Goal: Contribute content: Contribute content

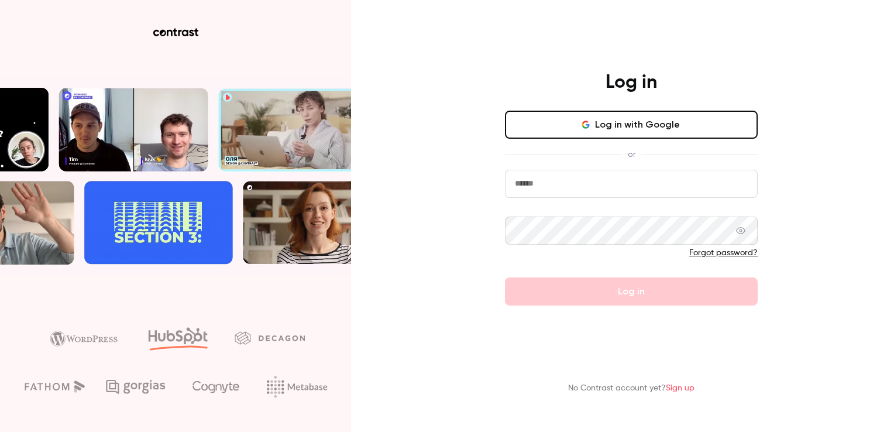
click at [526, 186] on input "email" at bounding box center [631, 184] width 253 height 28
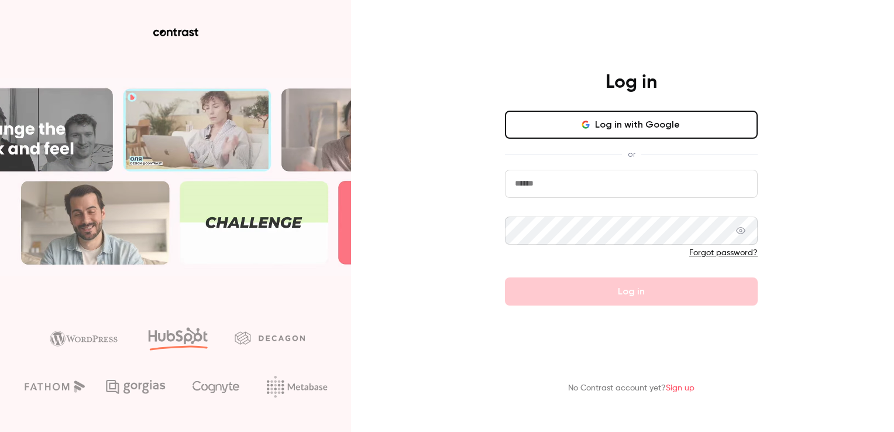
type input "**********"
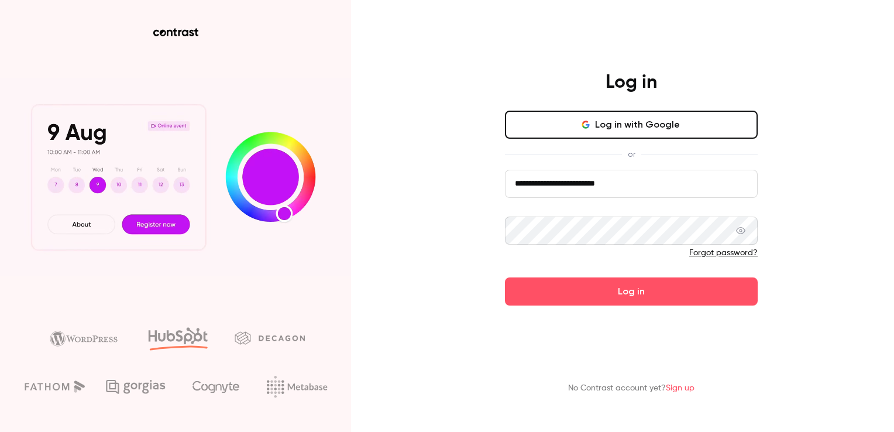
click at [742, 233] on icon at bounding box center [740, 230] width 9 height 7
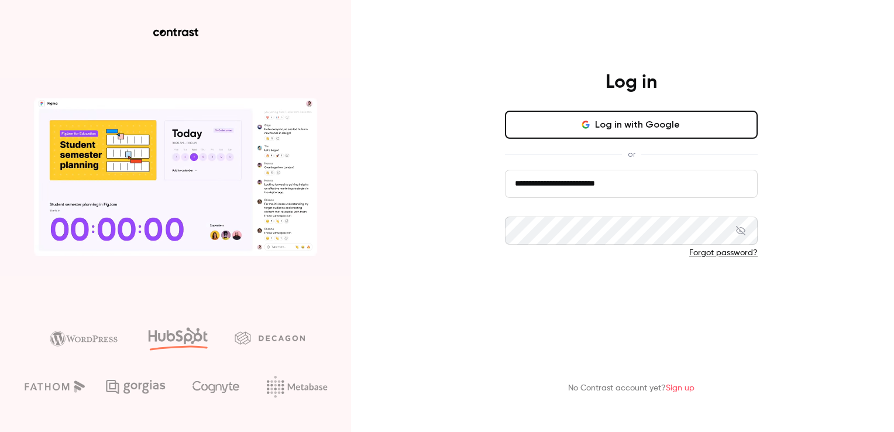
click at [637, 282] on button "Log in" at bounding box center [631, 291] width 253 height 28
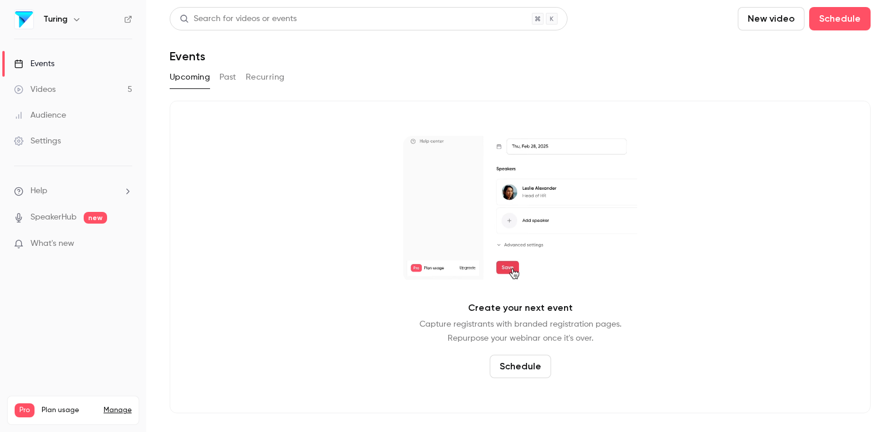
click at [47, 92] on div "Videos" at bounding box center [35, 90] width 42 height 12
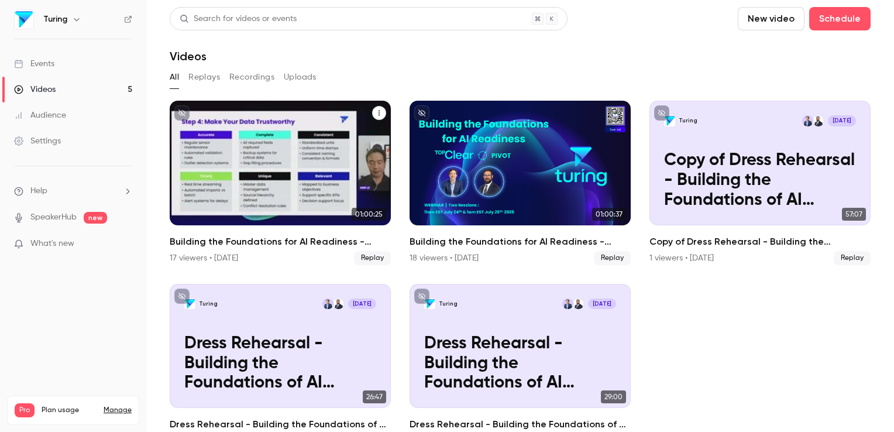
click at [256, 195] on div "Building the Foundations for AI Readiness - Session Two" at bounding box center [280, 163] width 221 height 125
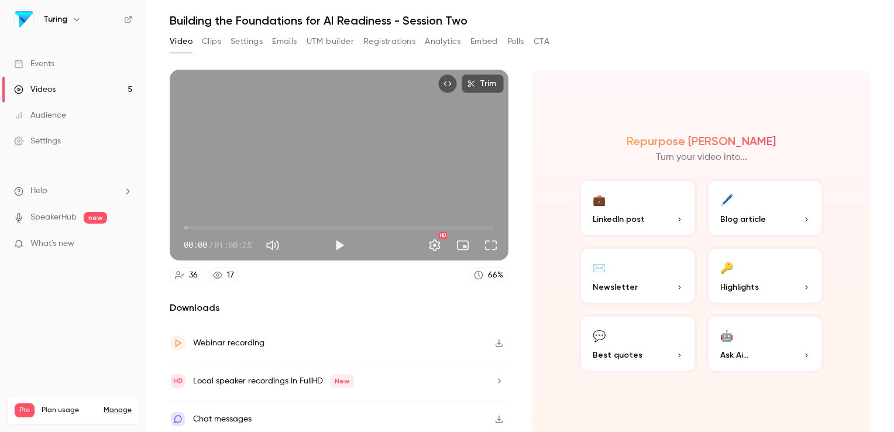
scroll to position [38, 0]
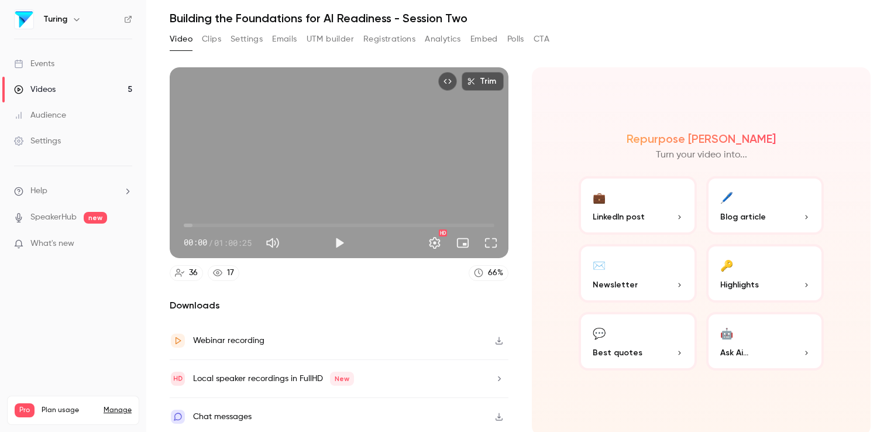
click at [214, 37] on button "Clips" at bounding box center [211, 39] width 19 height 19
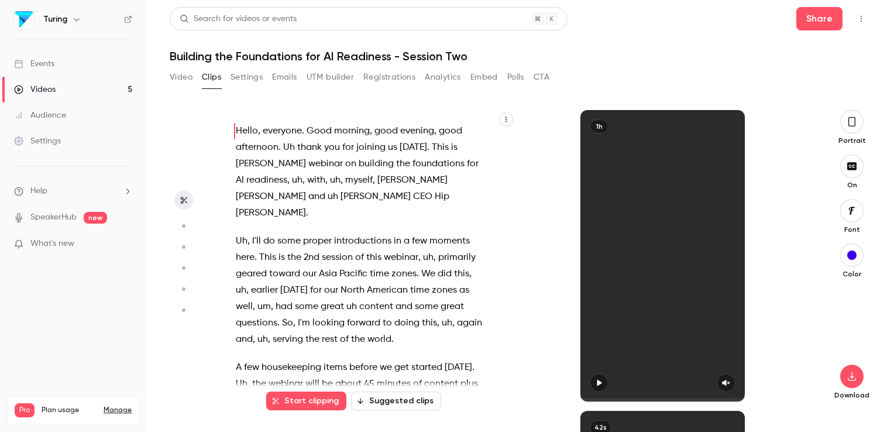
click at [489, 161] on div "Hello , everyone . Good morning , good evening , good afternoon . Uh thank you …" at bounding box center [365, 262] width 288 height 280
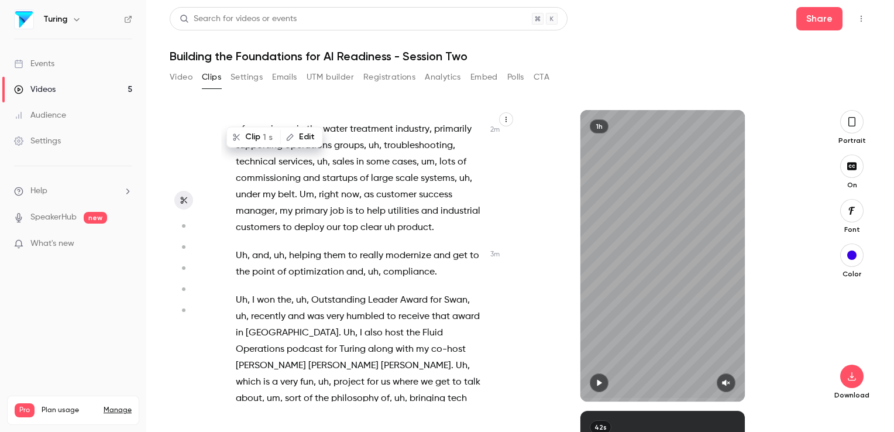
scroll to position [1139, 0]
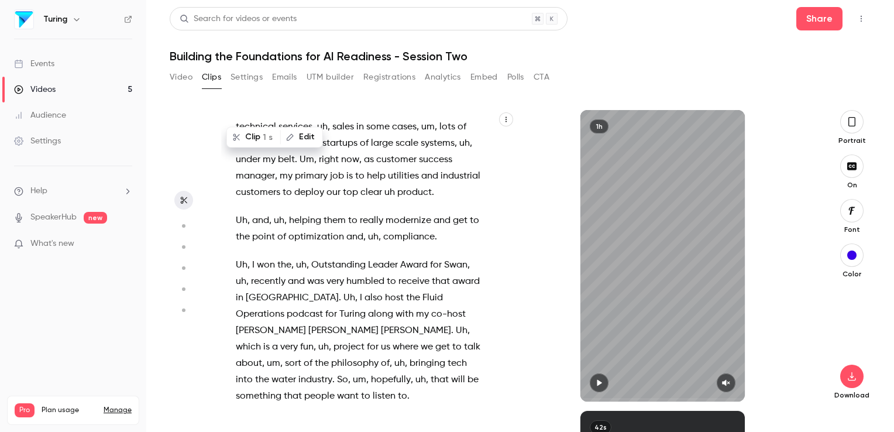
click at [181, 223] on icon "button" at bounding box center [183, 226] width 11 height 8
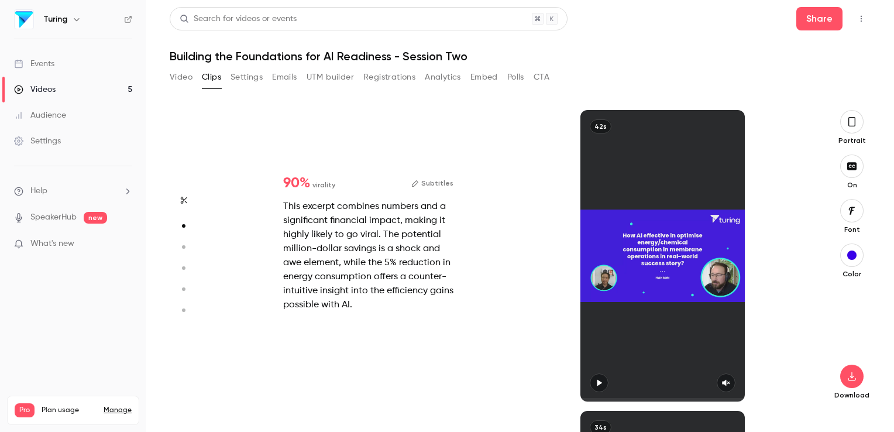
type input "***"
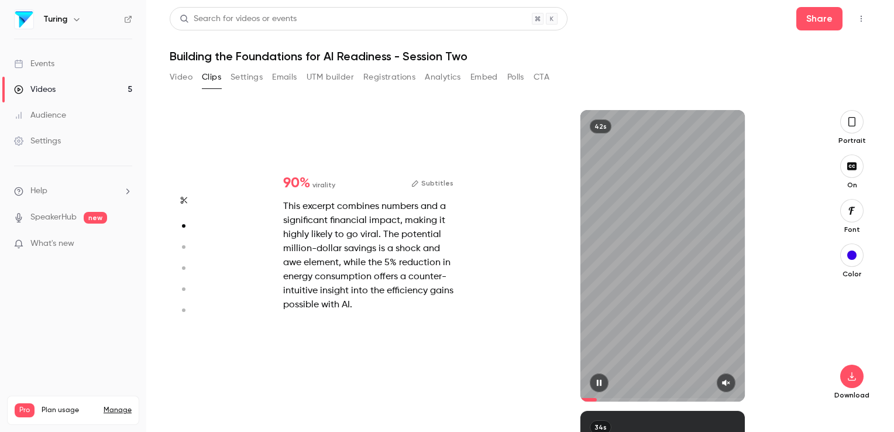
type input "***"
click at [727, 382] on icon "button" at bounding box center [725, 382] width 9 height 8
drag, startPoint x: 609, startPoint y: 398, endPoint x: 579, endPoint y: 399, distance: 30.4
click at [579, 399] on div "42s" at bounding box center [662, 255] width 294 height 291
click at [597, 381] on icon "button" at bounding box center [598, 382] width 9 height 8
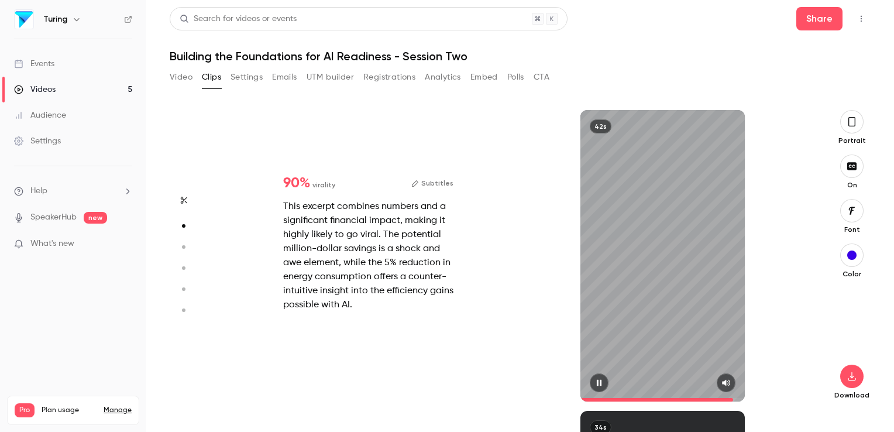
click at [662, 314] on div "42s" at bounding box center [662, 255] width 164 height 291
click at [680, 354] on div "42s" at bounding box center [662, 255] width 164 height 291
click at [680, 309] on div "42s" at bounding box center [662, 255] width 164 height 291
type input "****"
click at [434, 181] on button "Subtitles" at bounding box center [432, 183] width 42 height 14
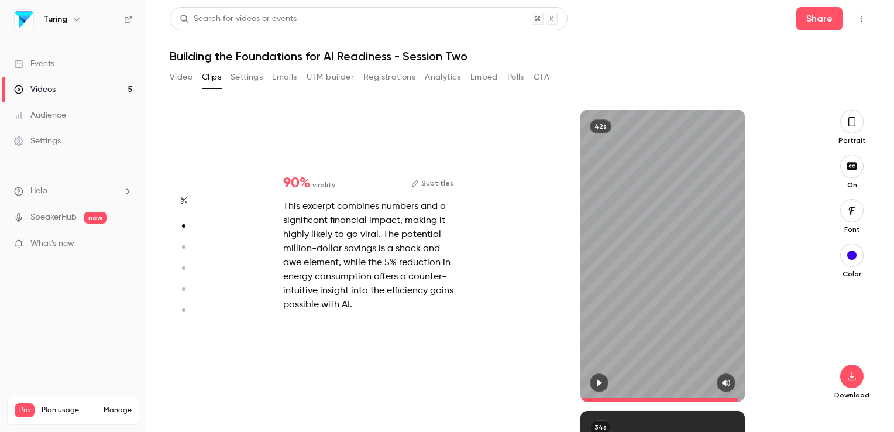
type input "***"
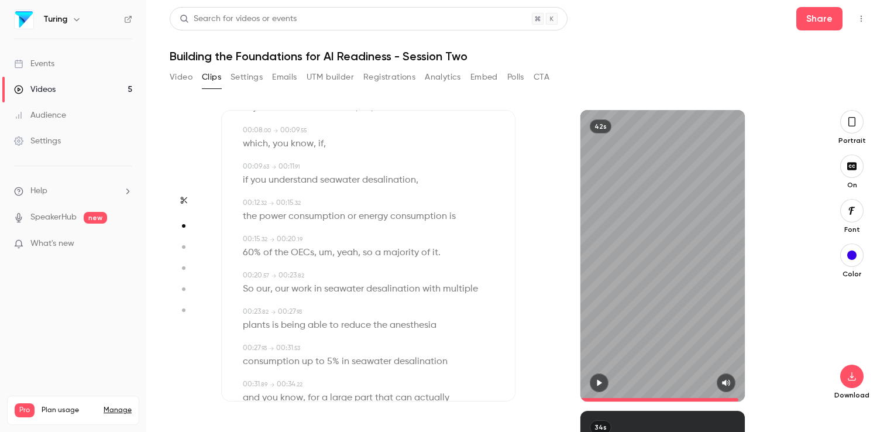
scroll to position [138, 0]
click at [311, 253] on span "OECs" at bounding box center [302, 251] width 23 height 16
type input "****"
click at [306, 274] on button "Edit" at bounding box center [298, 273] width 40 height 19
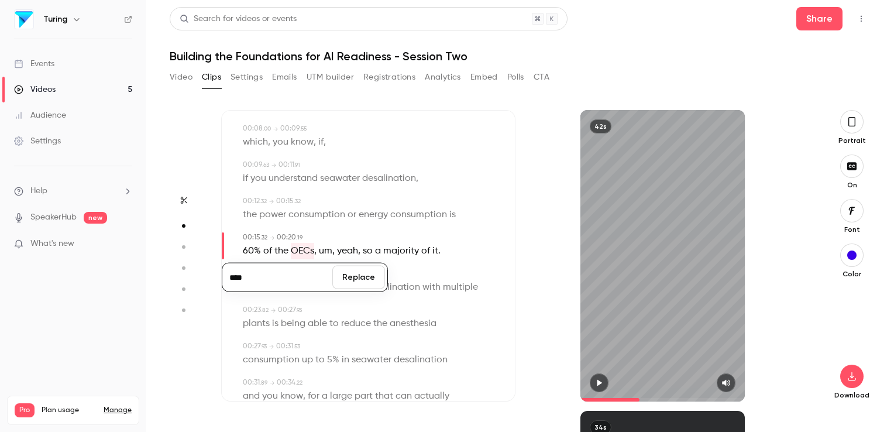
type input "****"
click at [352, 280] on button "Replace" at bounding box center [358, 277] width 53 height 23
type input "***"
type input "****"
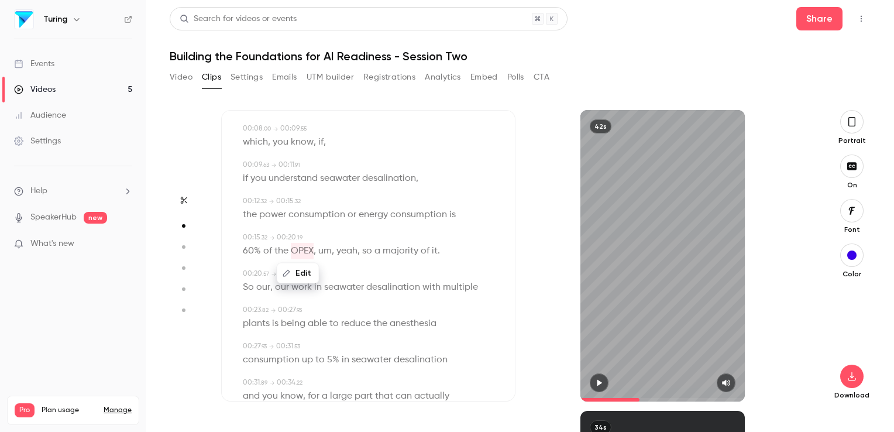
type input "***"
drag, startPoint x: 352, startPoint y: 280, endPoint x: 332, endPoint y: 254, distance: 32.1
click at [332, 254] on span "," at bounding box center [333, 251] width 2 height 16
type input "****"
click at [330, 268] on button "Edit" at bounding box center [321, 273] width 40 height 19
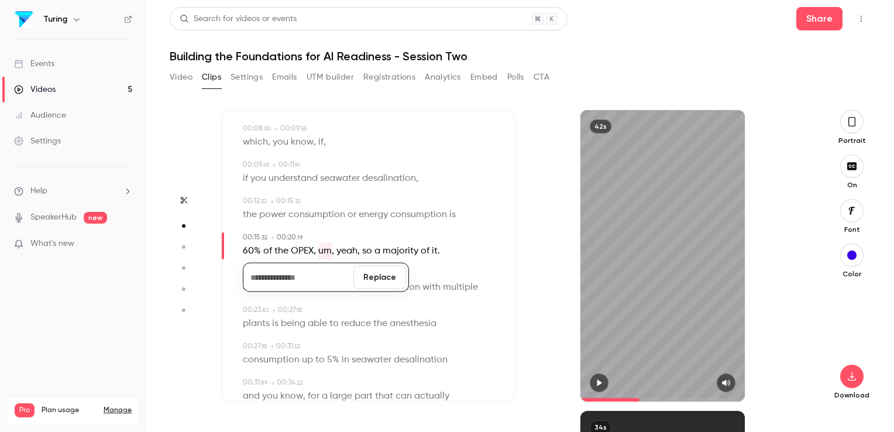
click at [347, 251] on span "yeah" at bounding box center [346, 251] width 21 height 16
click at [344, 268] on button "Edit" at bounding box center [342, 273] width 40 height 19
click at [391, 276] on button "Replace" at bounding box center [401, 277] width 53 height 23
type input "***"
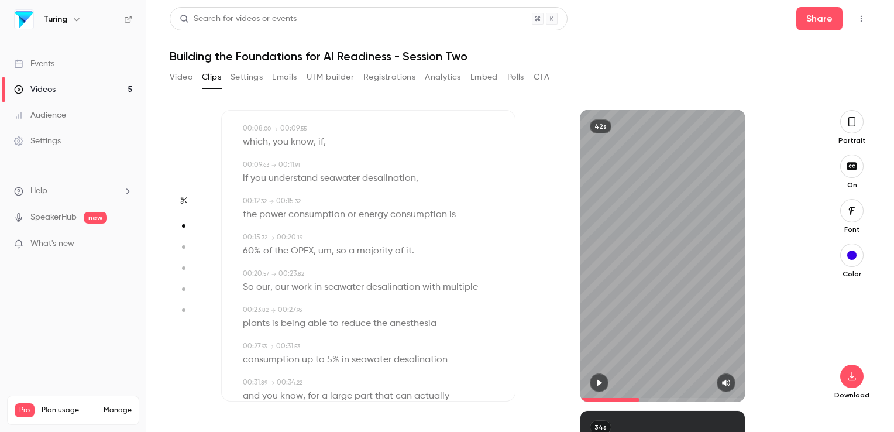
type input "*"
type input "***"
click at [325, 248] on span "um" at bounding box center [324, 251] width 13 height 16
type input "****"
click at [325, 271] on button "Edit" at bounding box center [321, 273] width 40 height 19
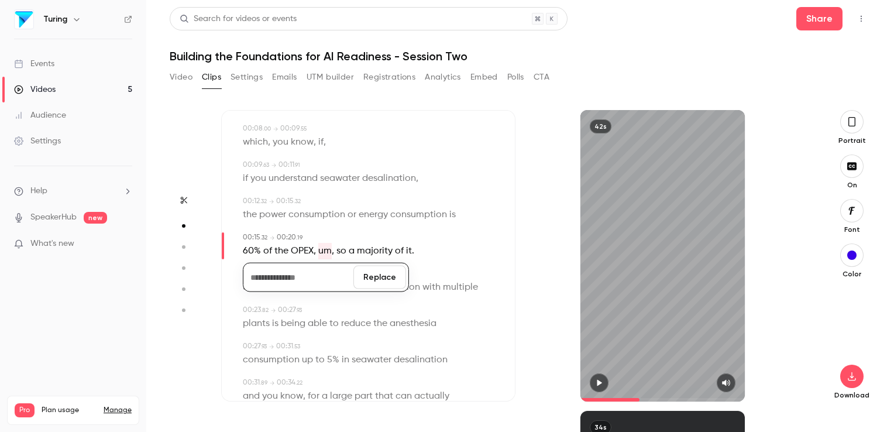
click at [328, 271] on input at bounding box center [298, 277] width 105 height 23
click at [326, 276] on input at bounding box center [298, 277] width 105 height 23
click at [452, 266] on div "Subtitles 00:00 . 00 → 00:02 . 18 Uh , definitely , uh , I think , uh , 00:02 .…" at bounding box center [368, 255] width 294 height 291
click at [325, 254] on span "um" at bounding box center [324, 251] width 13 height 16
click at [322, 273] on button "Edit" at bounding box center [321, 273] width 40 height 19
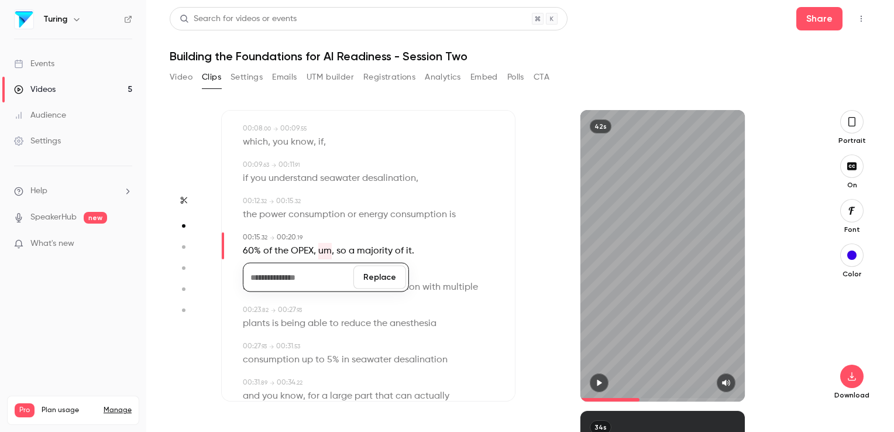
click at [252, 277] on input at bounding box center [298, 277] width 105 height 23
click at [377, 273] on button "Replace" at bounding box center [379, 277] width 53 height 23
type input "***"
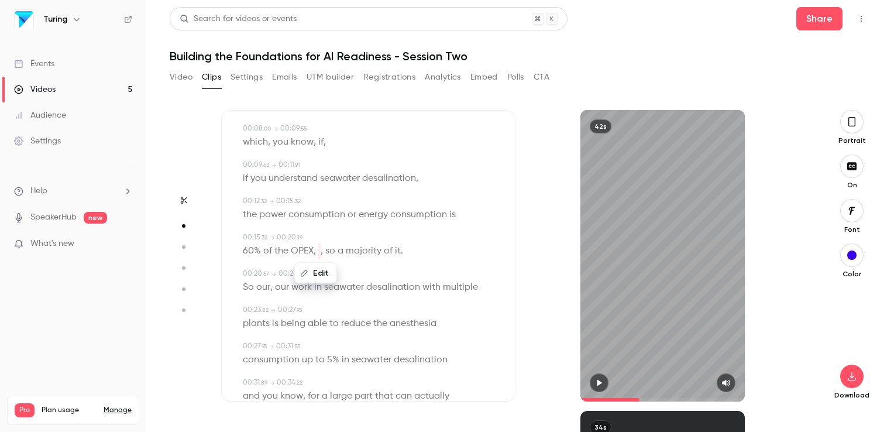
type input "*"
type input "***"
drag, startPoint x: 377, startPoint y: 273, endPoint x: 321, endPoint y: 255, distance: 58.3
click at [321, 255] on div "Edit" at bounding box center [320, 272] width 33 height 37
type input "****"
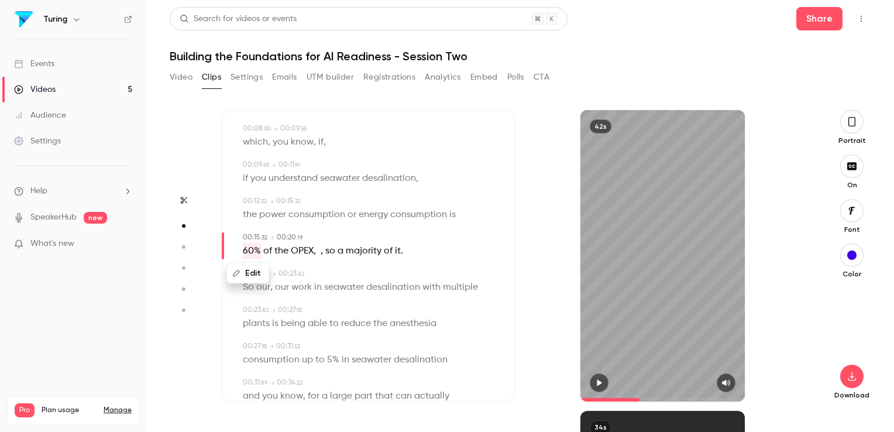
click at [320, 253] on span at bounding box center [319, 251] width 2 height 16
click at [322, 254] on div "Edit" at bounding box center [320, 272] width 33 height 37
click at [311, 252] on span "OPEX" at bounding box center [302, 251] width 23 height 16
click at [316, 255] on div "Edit" at bounding box center [302, 272] width 33 height 37
click at [318, 255] on span at bounding box center [319, 251] width 2 height 16
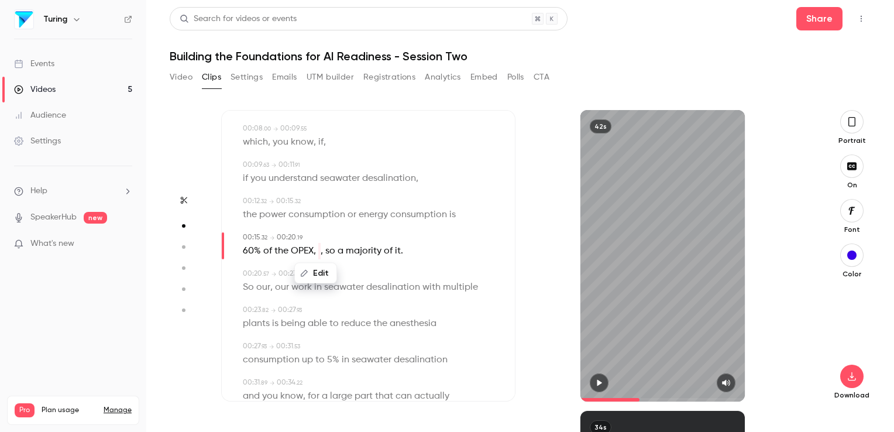
click at [318, 270] on button "Edit" at bounding box center [315, 273] width 40 height 19
click at [353, 277] on button "Replace" at bounding box center [374, 277] width 53 height 23
type input "***"
type input "****"
type input "***"
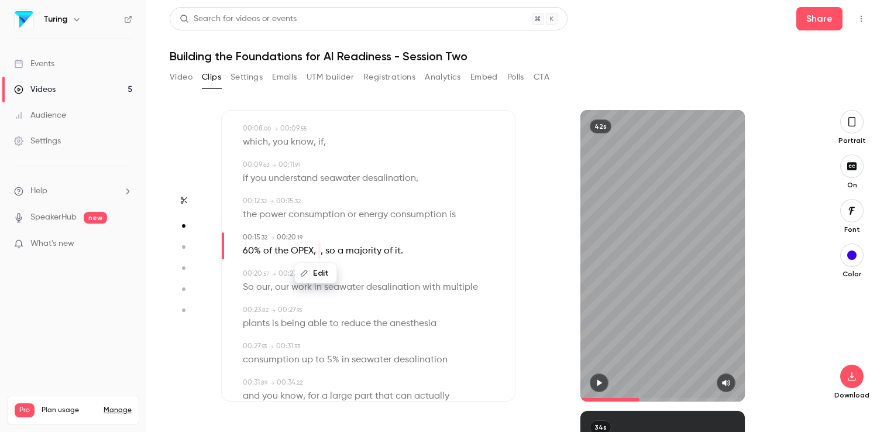
type input "****"
click at [323, 272] on button "Edit" at bounding box center [315, 273] width 40 height 19
click at [325, 256] on div "Replace" at bounding box center [320, 277] width 166 height 46
click at [323, 252] on span at bounding box center [324, 250] width 2 height 9
click at [327, 252] on span "so" at bounding box center [330, 251] width 10 height 16
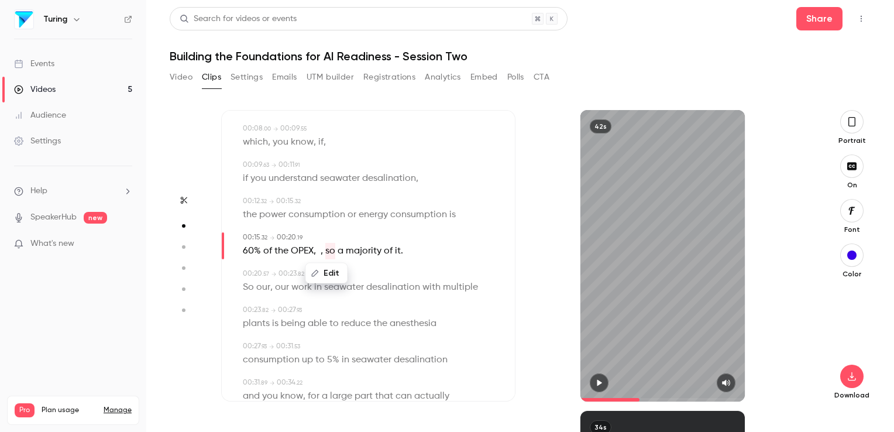
click at [324, 269] on button "Edit" at bounding box center [326, 273] width 40 height 19
click at [322, 251] on span "," at bounding box center [322, 251] width 2 height 16
click at [322, 255] on span "," at bounding box center [322, 251] width 2 height 16
click at [322, 253] on span "," at bounding box center [322, 251] width 2 height 16
click at [318, 256] on span at bounding box center [319, 251] width 2 height 16
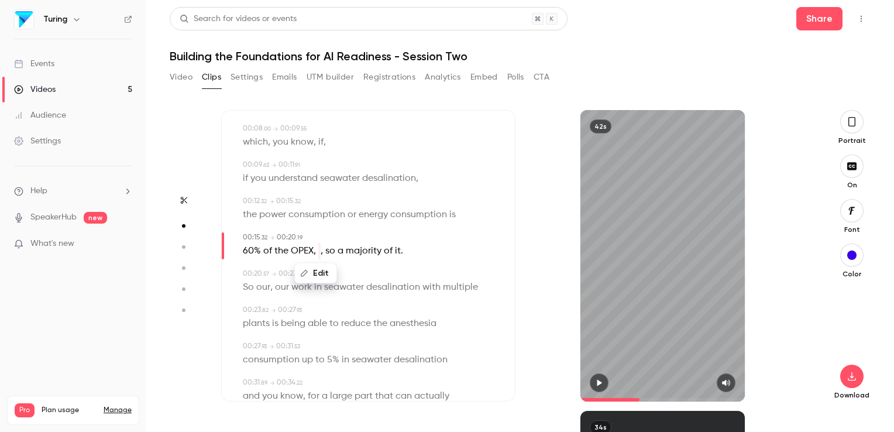
click at [318, 271] on button "Edit" at bounding box center [315, 273] width 40 height 19
click at [360, 276] on button "Replace" at bounding box center [374, 277] width 53 height 23
type input "***"
type input "*"
type input "***"
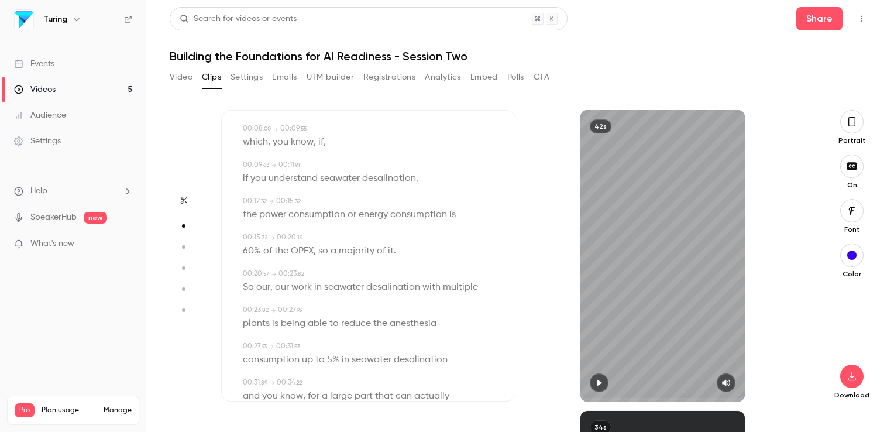
click at [271, 291] on span "," at bounding box center [271, 287] width 2 height 16
type input "****"
click at [269, 291] on span "our" at bounding box center [263, 287] width 14 height 16
click at [266, 306] on button "Edit" at bounding box center [259, 309] width 40 height 19
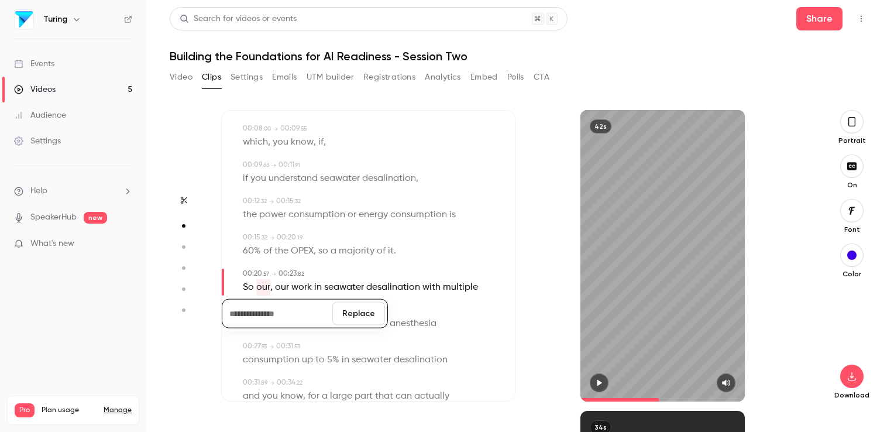
click at [342, 310] on button "Replace" at bounding box center [358, 313] width 53 height 23
type input "***"
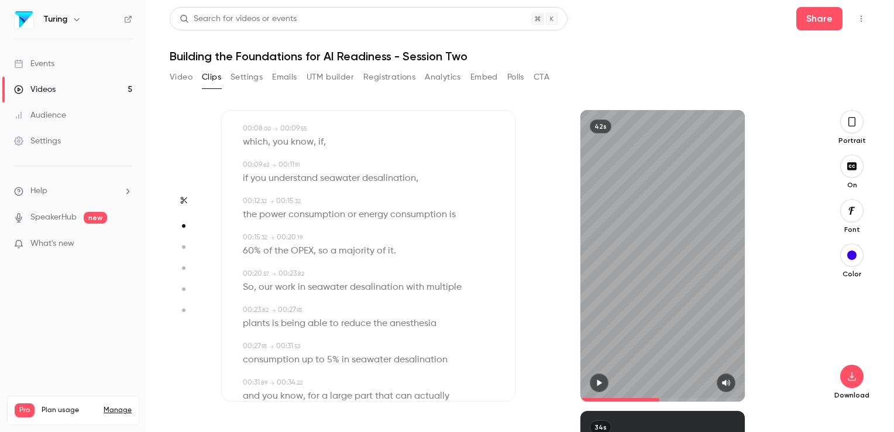
type input "*"
type input "***"
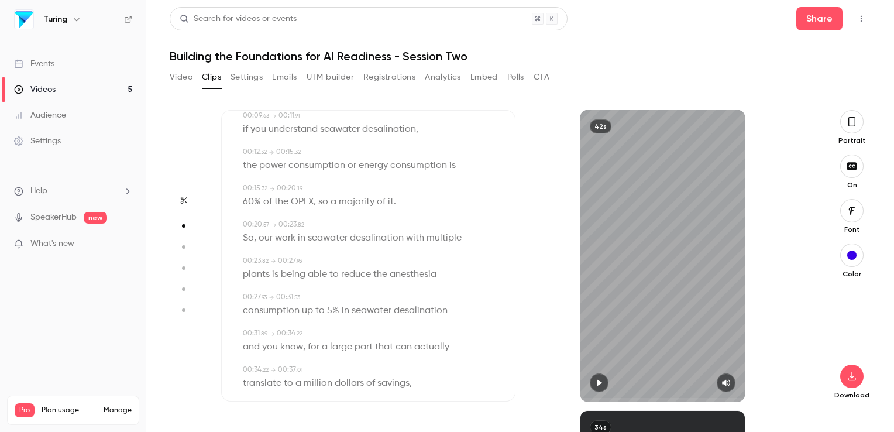
scroll to position [194, 0]
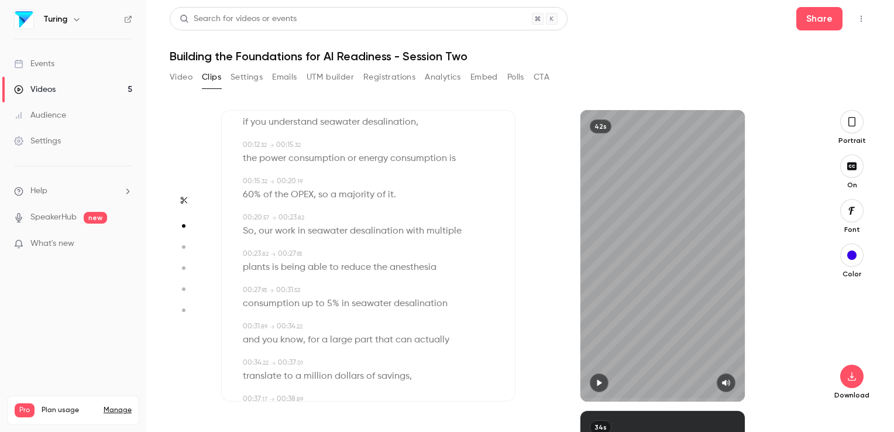
click at [407, 269] on span "anesthesia" at bounding box center [413, 267] width 47 height 16
type input "****"
click at [409, 290] on button "Edit" at bounding box center [408, 289] width 40 height 19
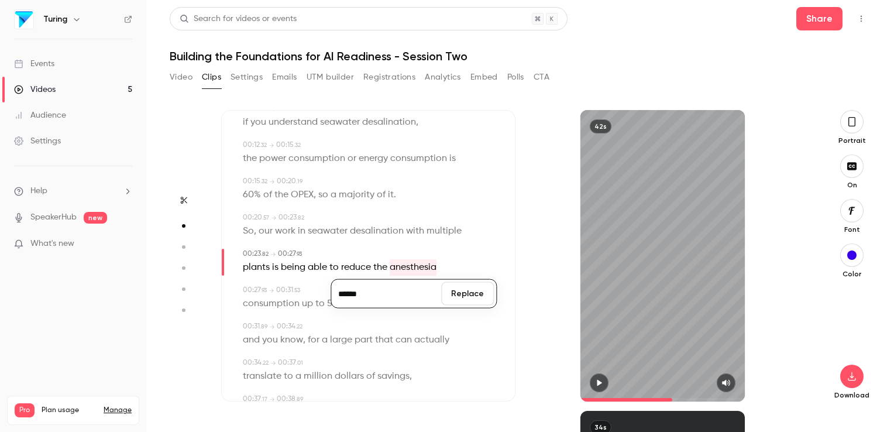
type input "******"
click at [475, 293] on button "Replace" at bounding box center [467, 293] width 53 height 23
type input "***"
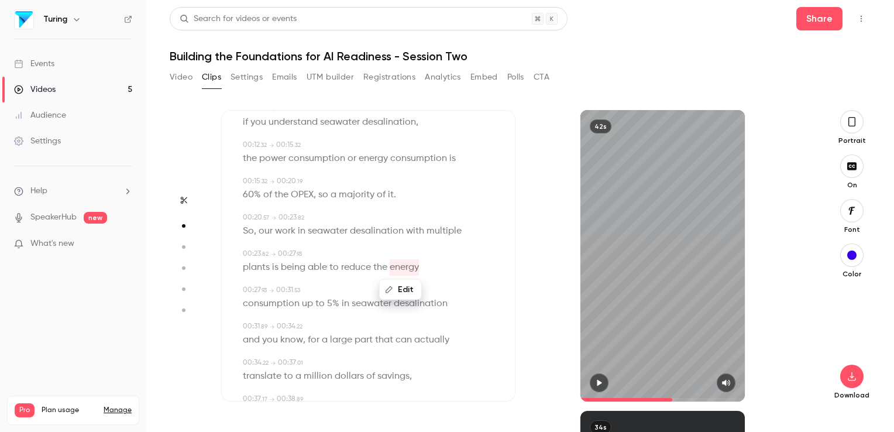
type input "*"
type input "***"
click at [597, 382] on icon "button" at bounding box center [598, 382] width 9 height 8
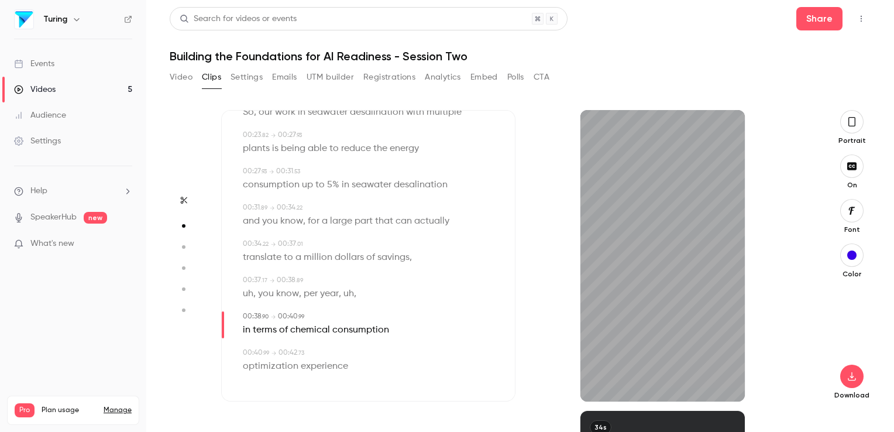
scroll to position [314, 0]
type input "****"
click at [181, 202] on icon "button" at bounding box center [183, 200] width 9 height 8
type input "***"
type input "****"
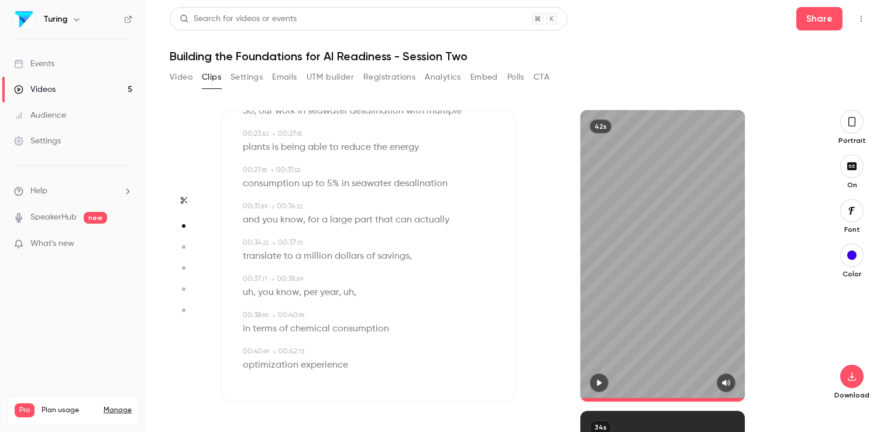
type input "***"
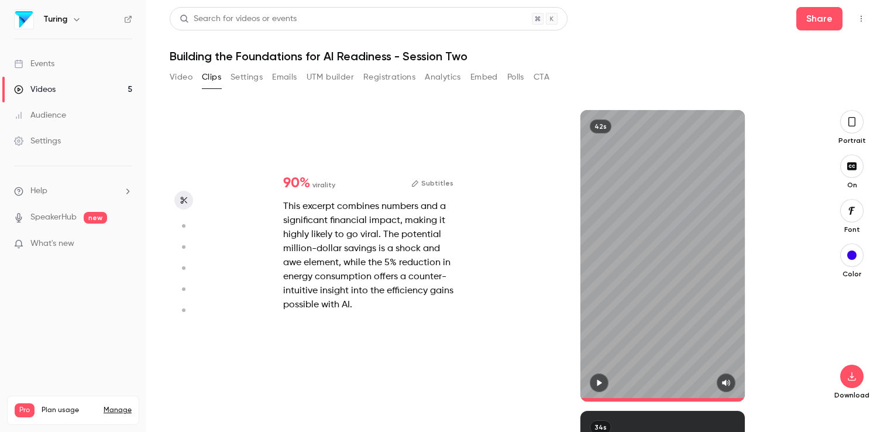
type input "****"
type input "***"
type input "*"
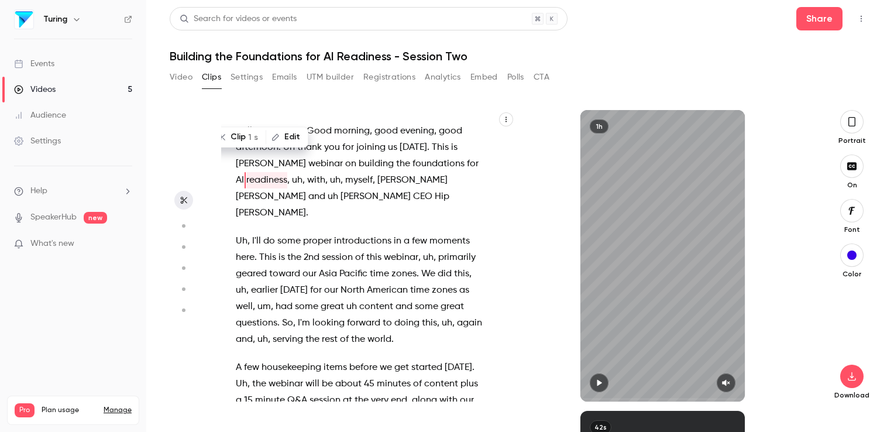
click at [185, 223] on icon "button" at bounding box center [183, 226] width 11 height 8
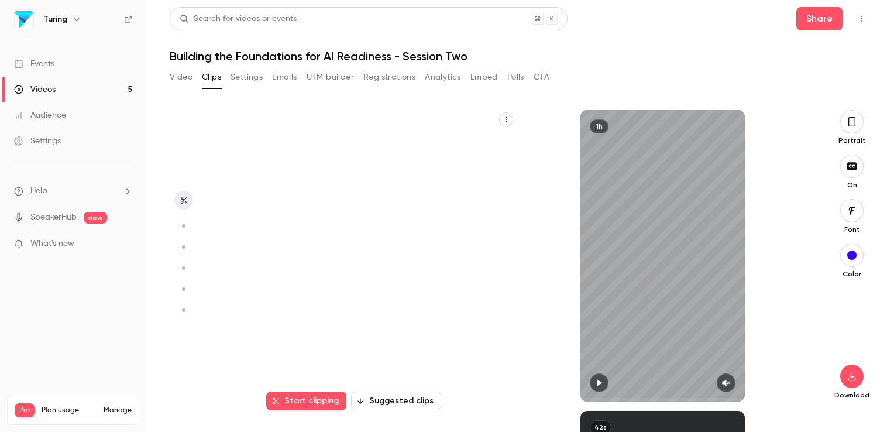
scroll to position [301, 0]
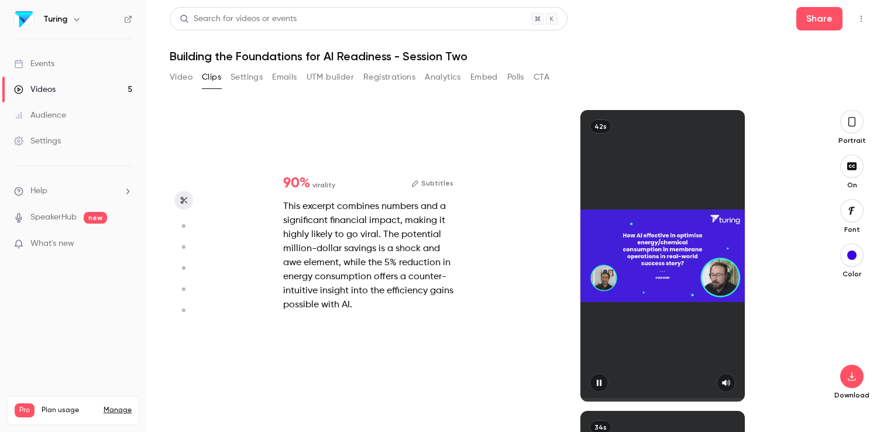
type input "***"
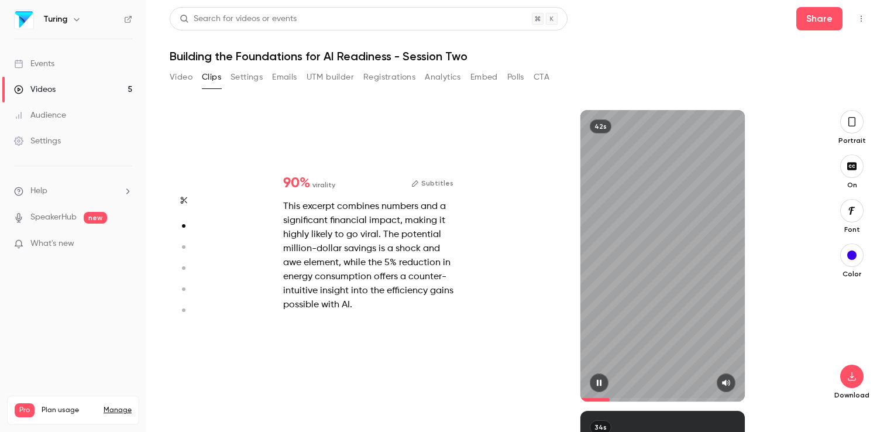
click at [597, 380] on icon "button" at bounding box center [599, 383] width 5 height 6
type input "***"
click at [419, 182] on icon "button" at bounding box center [415, 184] width 8 height 8
type input "***"
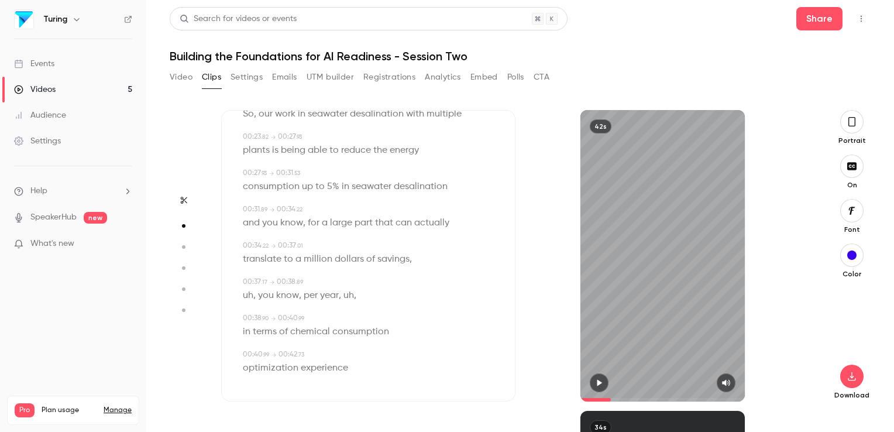
scroll to position [314, 0]
click at [181, 202] on icon "button" at bounding box center [184, 200] width 6 height 7
type input "***"
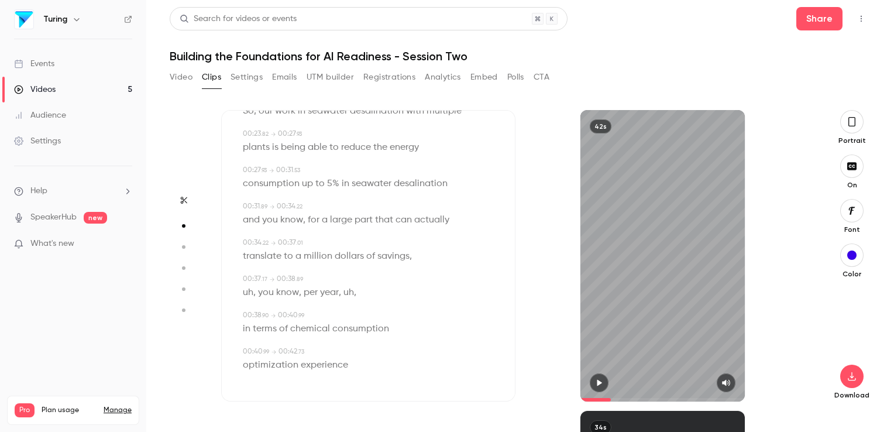
scroll to position [253, 0]
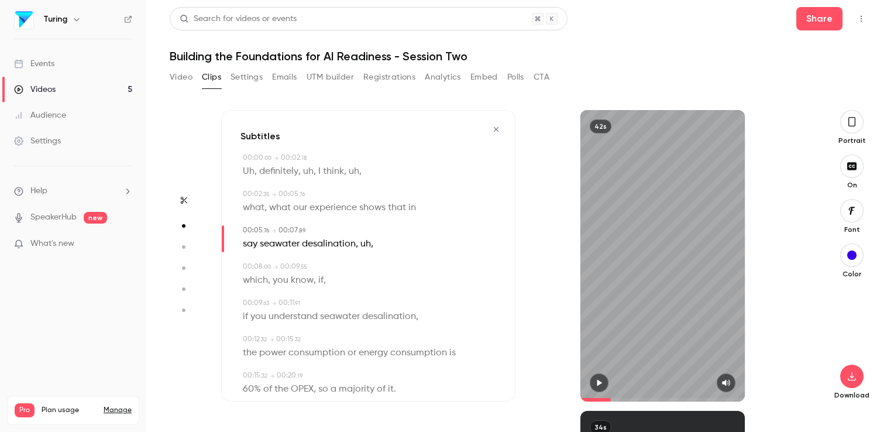
type input "***"
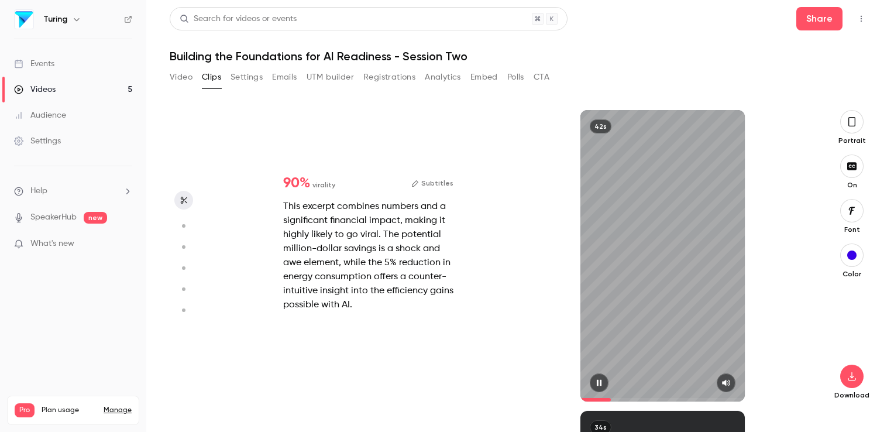
type input "***"
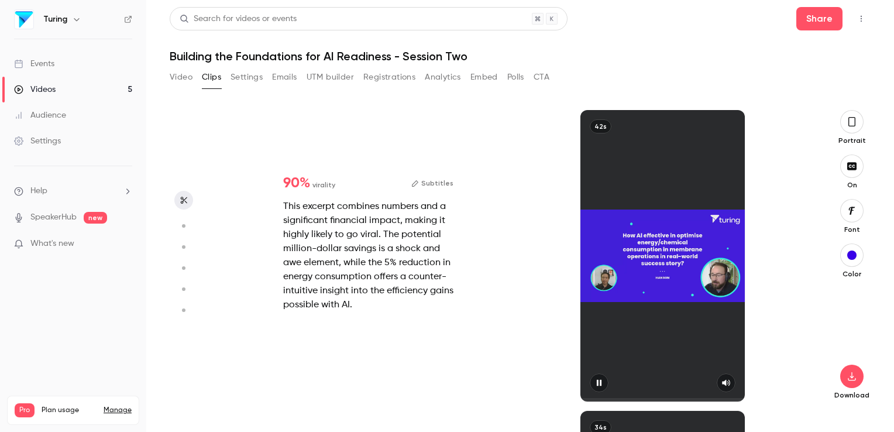
type input "*"
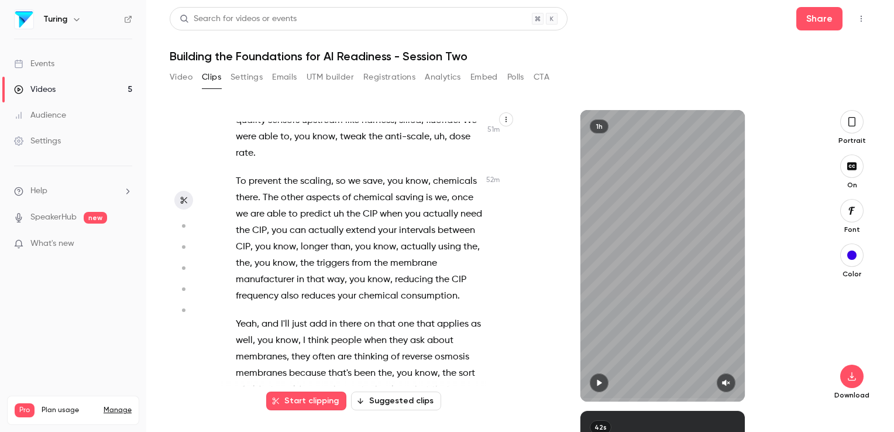
scroll to position [15082, 0]
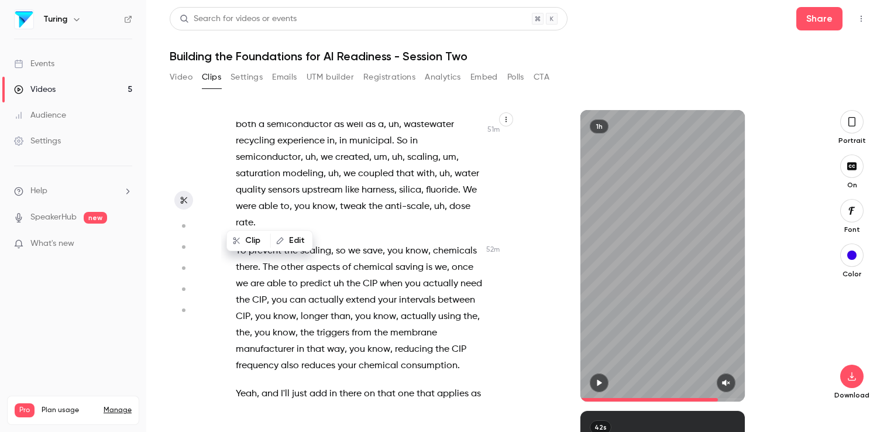
scroll to position [14998, 0]
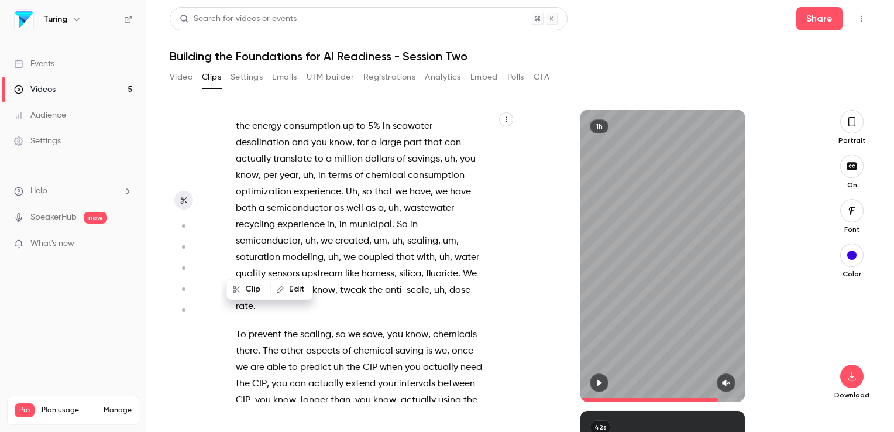
click at [255, 286] on button "Clip" at bounding box center [249, 289] width 42 height 19
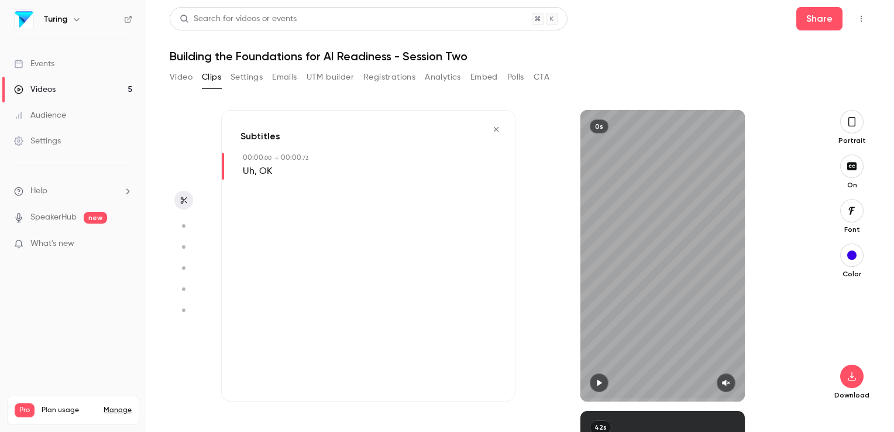
click at [187, 198] on icon "button" at bounding box center [183, 200] width 9 height 8
click at [498, 127] on icon "button" at bounding box center [495, 129] width 9 height 8
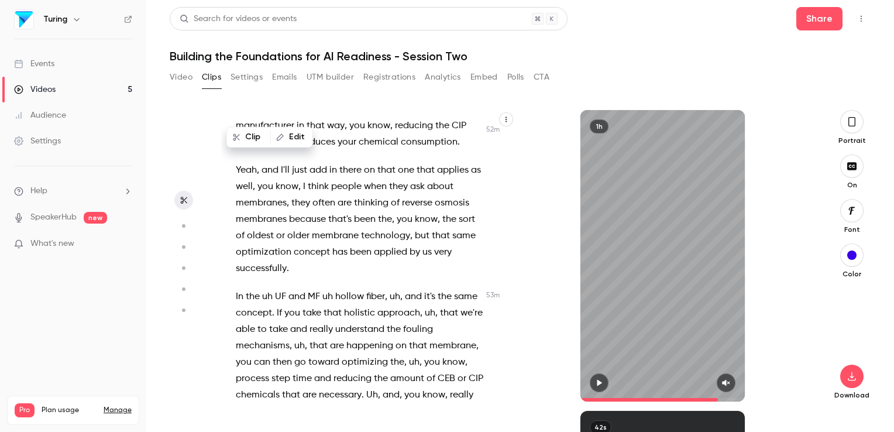
scroll to position [15299, 0]
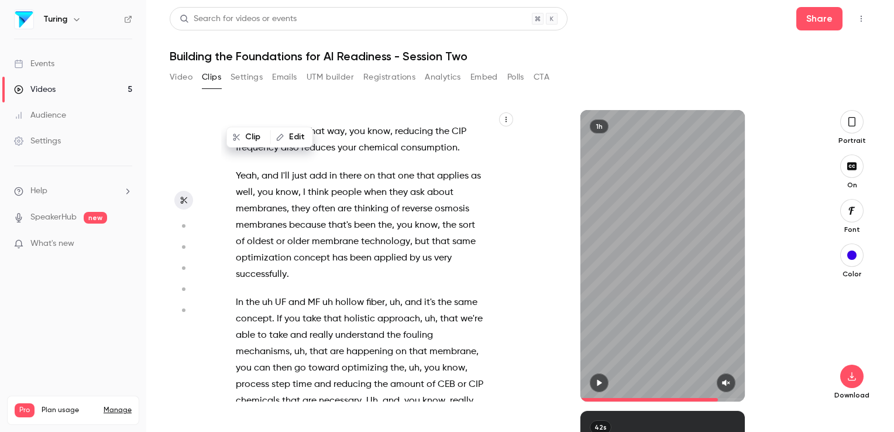
drag, startPoint x: 238, startPoint y: 261, endPoint x: 413, endPoint y: 193, distance: 187.6
click at [413, 193] on div "Hello , everyone . Good morning , good evening , good afternoon . Uh thank you …" at bounding box center [365, 262] width 288 height 280
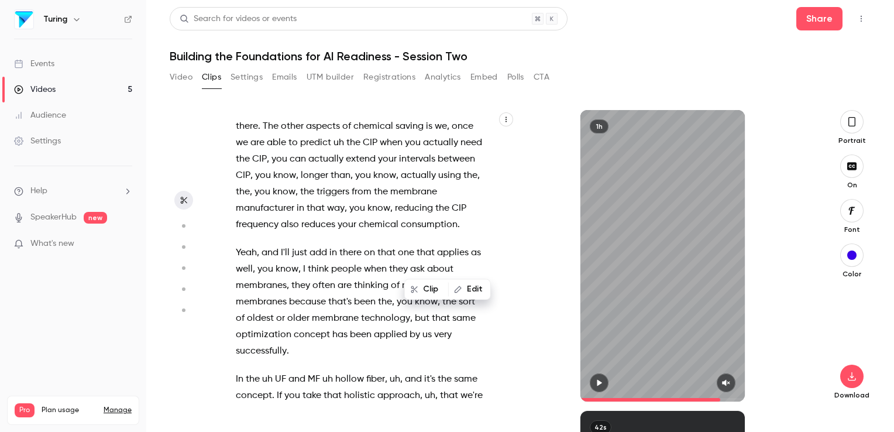
drag, startPoint x: 236, startPoint y: 164, endPoint x: 299, endPoint y: 311, distance: 159.6
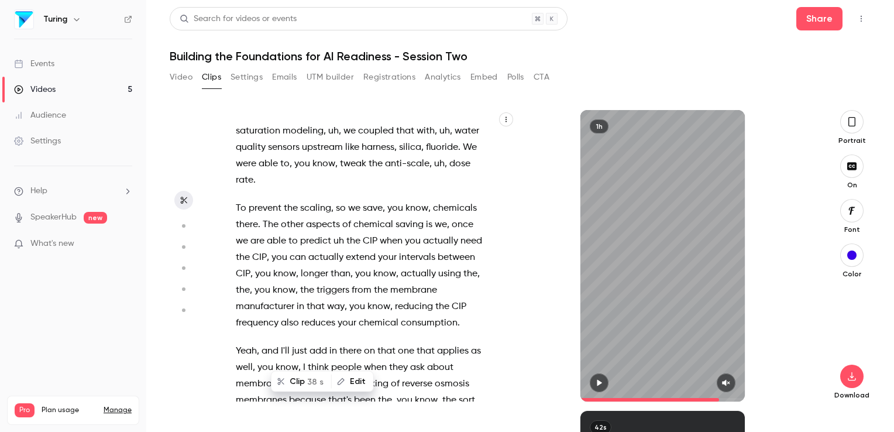
drag, startPoint x: 299, startPoint y: 311, endPoint x: 298, endPoint y: 382, distance: 71.9
click at [298, 382] on button "Clip 38 s" at bounding box center [301, 381] width 58 height 19
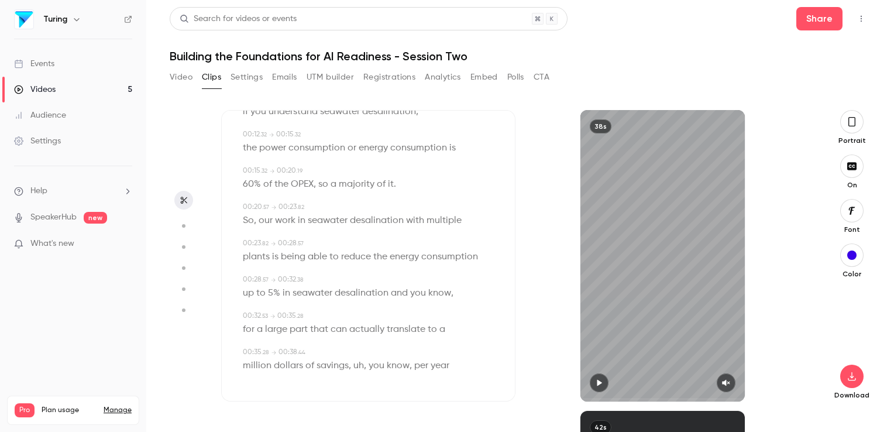
scroll to position [205, 0]
click at [380, 371] on span "you" at bounding box center [376, 365] width 16 height 16
type input "****"
click at [370, 344] on button "Edit" at bounding box center [370, 342] width 40 height 19
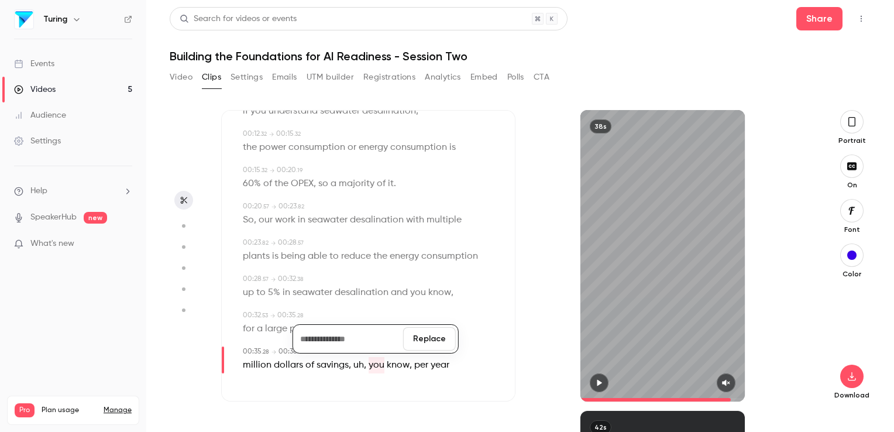
click at [416, 336] on button "Replace" at bounding box center [429, 338] width 53 height 23
click at [356, 364] on span "uh" at bounding box center [358, 365] width 11 height 16
click at [357, 344] on button "Edit" at bounding box center [352, 342] width 40 height 19
click at [403, 342] on button "Replace" at bounding box center [411, 338] width 53 height 23
type input "****"
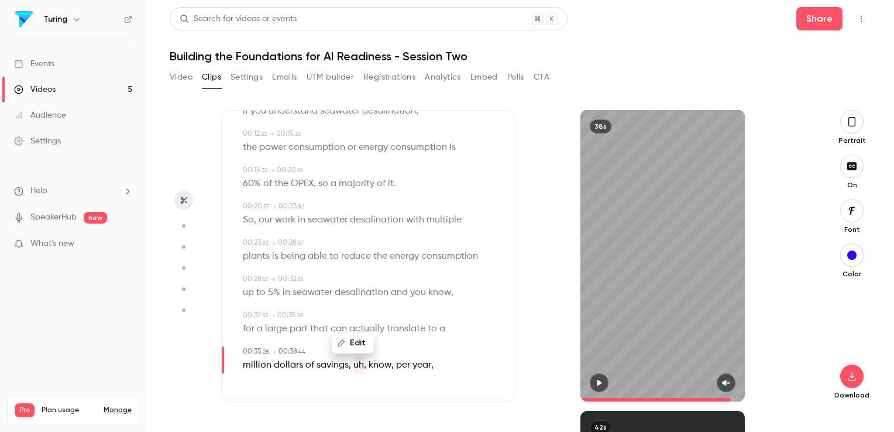
drag, startPoint x: 403, startPoint y: 342, endPoint x: 357, endPoint y: 343, distance: 45.6
click at [357, 343] on button "Edit" at bounding box center [352, 342] width 40 height 19
click at [399, 341] on button "Replace" at bounding box center [411, 338] width 53 height 23
click at [426, 367] on span "know" at bounding box center [425, 365] width 23 height 16
type input "****"
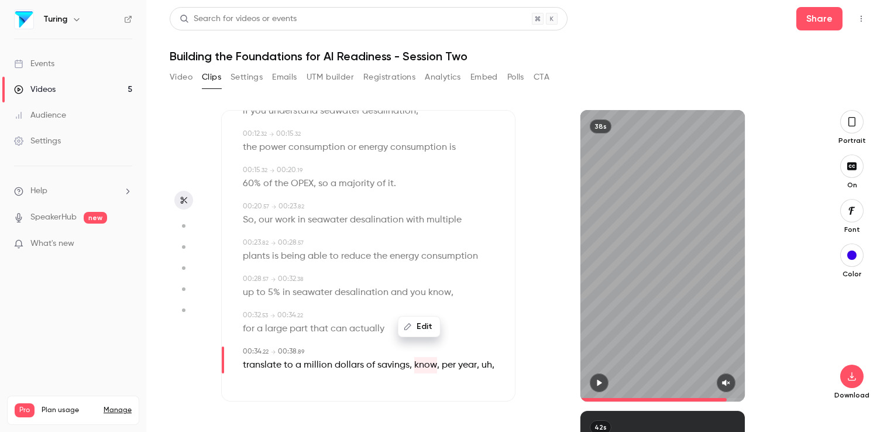
click at [420, 336] on button "Edit" at bounding box center [419, 326] width 40 height 19
click at [468, 334] on button "Replace" at bounding box center [478, 322] width 53 height 23
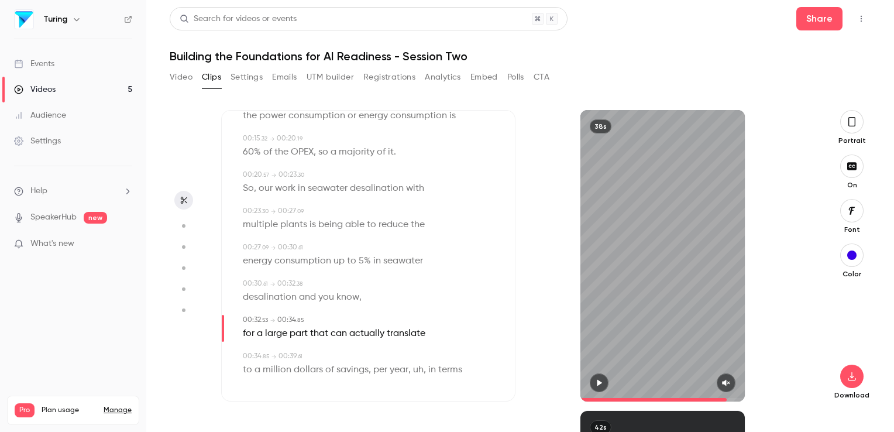
scroll to position [242, 0]
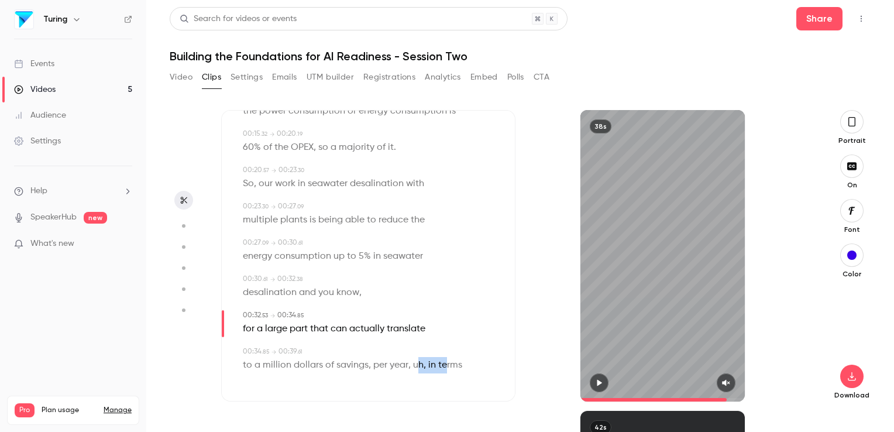
drag, startPoint x: 418, startPoint y: 364, endPoint x: 444, endPoint y: 366, distance: 26.3
click at [444, 366] on p "to a million dollars of savings , per year , uh , in terms" at bounding box center [352, 365] width 219 height 16
type input "****"
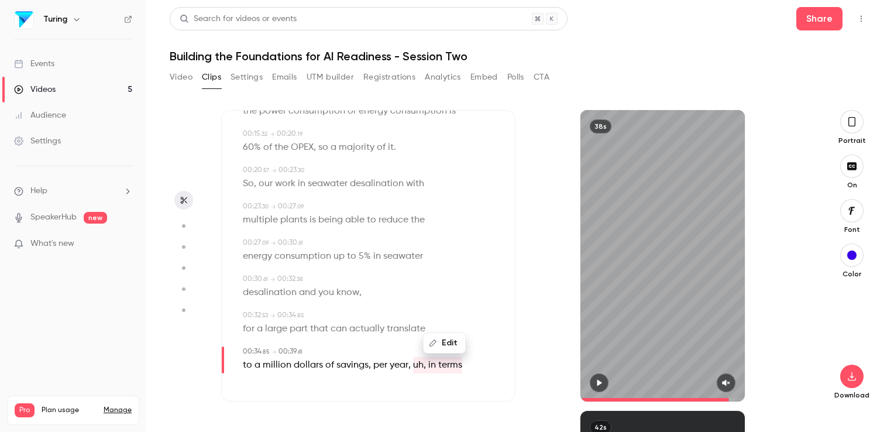
drag, startPoint x: 444, startPoint y: 366, endPoint x: 442, endPoint y: 342, distance: 23.5
click at [442, 342] on button "Edit" at bounding box center [444, 342] width 40 height 19
click at [470, 342] on button "Replace" at bounding box center [479, 338] width 53 height 23
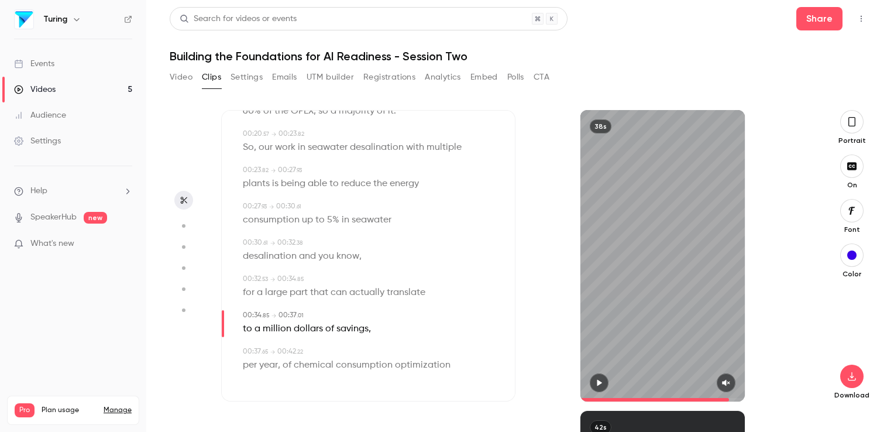
click at [368, 331] on p "to a million dollars of savings ," at bounding box center [307, 329] width 128 height 16
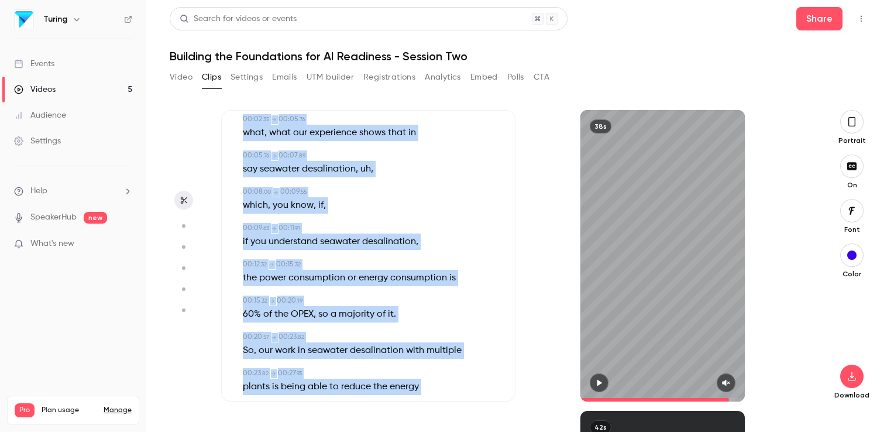
scroll to position [0, 0]
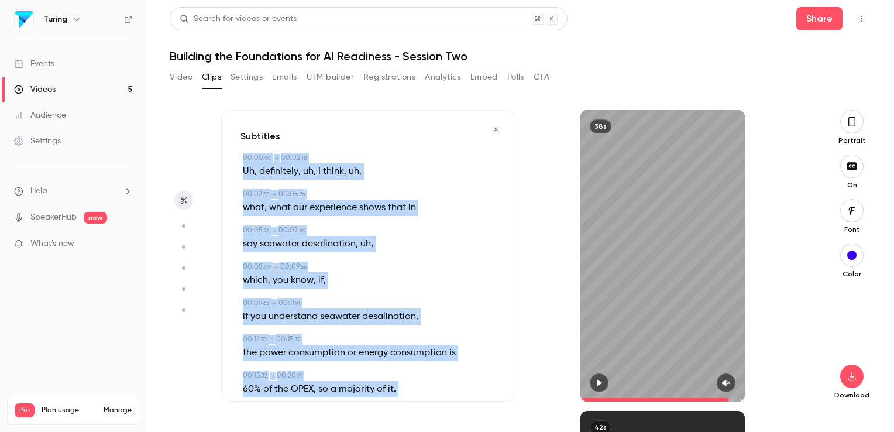
drag, startPoint x: 368, startPoint y: 331, endPoint x: 240, endPoint y: 158, distance: 214.5
click at [240, 158] on div "00:00 . 00 → 00:02 . 18 Uh , definitely , uh , I think , uh , 00:02 . 35 → 00:0…" at bounding box center [368, 407] width 256 height 508
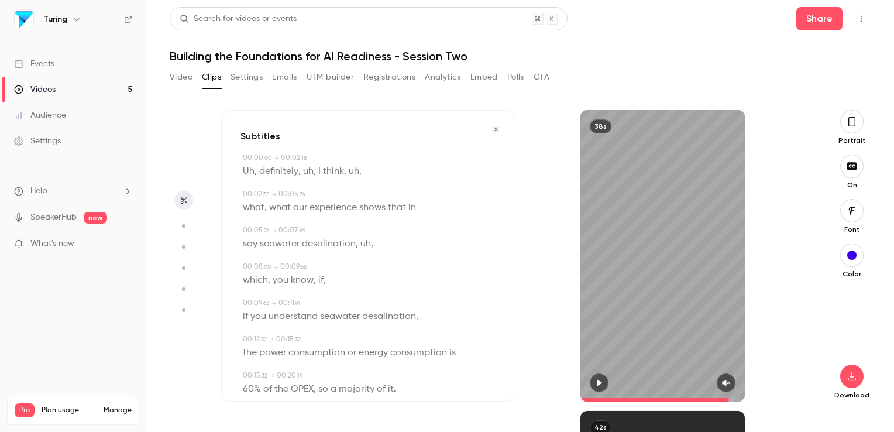
drag, startPoint x: 240, startPoint y: 158, endPoint x: 185, endPoint y: 198, distance: 68.3
click at [185, 198] on icon "button" at bounding box center [183, 200] width 9 height 8
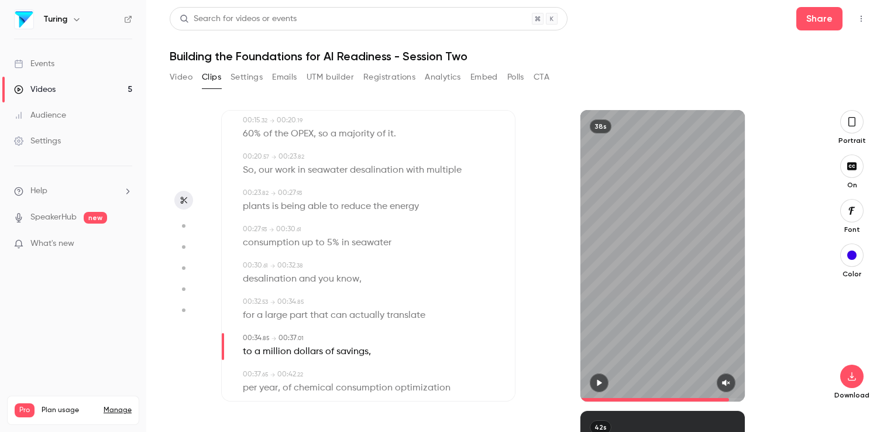
scroll to position [251, 0]
click at [598, 384] on icon "button" at bounding box center [599, 383] width 5 height 6
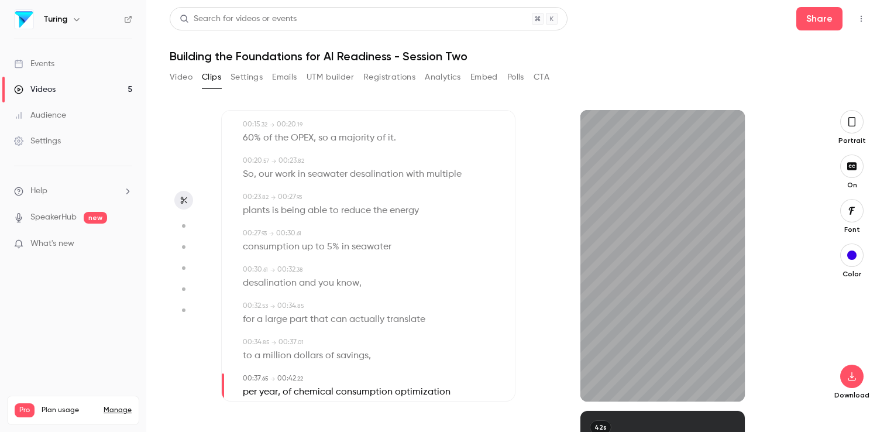
scroll to position [0, 0]
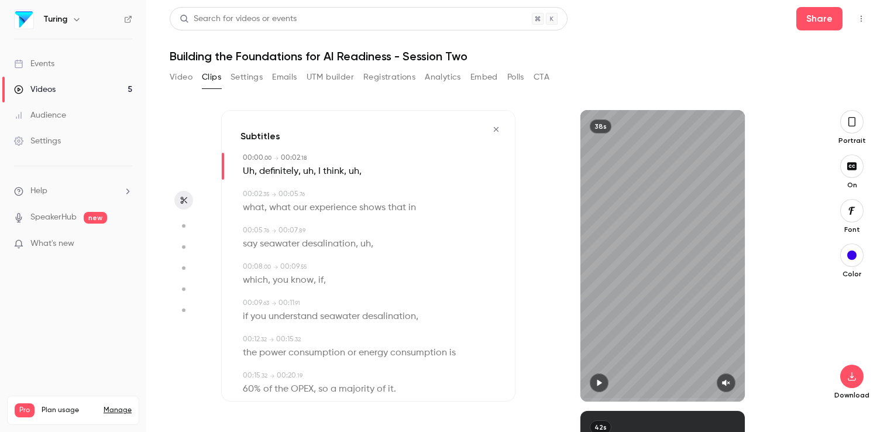
drag, startPoint x: 738, startPoint y: 399, endPoint x: 566, endPoint y: 392, distance: 172.1
click at [566, 392] on div "38s" at bounding box center [662, 255] width 294 height 291
click at [593, 384] on button "button" at bounding box center [599, 382] width 19 height 19
click at [732, 390] on span at bounding box center [662, 399] width 164 height 19
click at [728, 379] on icon "button" at bounding box center [725, 382] width 9 height 8
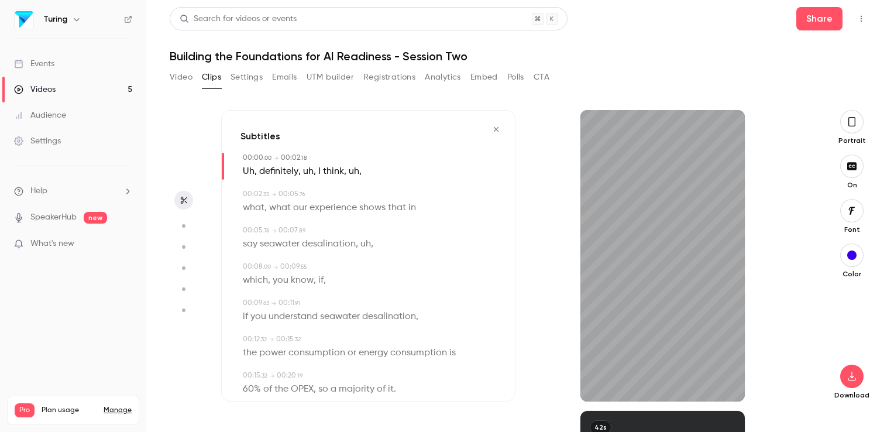
drag, startPoint x: 592, startPoint y: 405, endPoint x: 565, endPoint y: 405, distance: 26.9
click at [565, 405] on div "Subtitles 00:00 . 00 → 00:02 . 18 Uh , definitely , uh , I think , uh , 00:02 .…" at bounding box center [515, 271] width 588 height 322
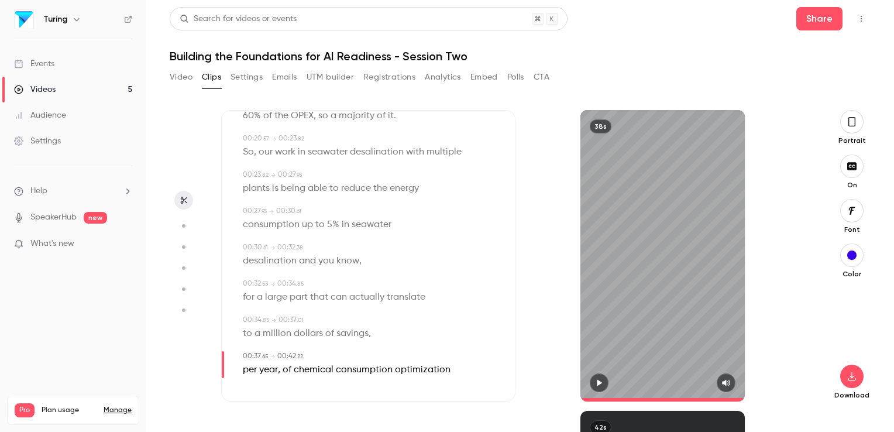
scroll to position [278, 0]
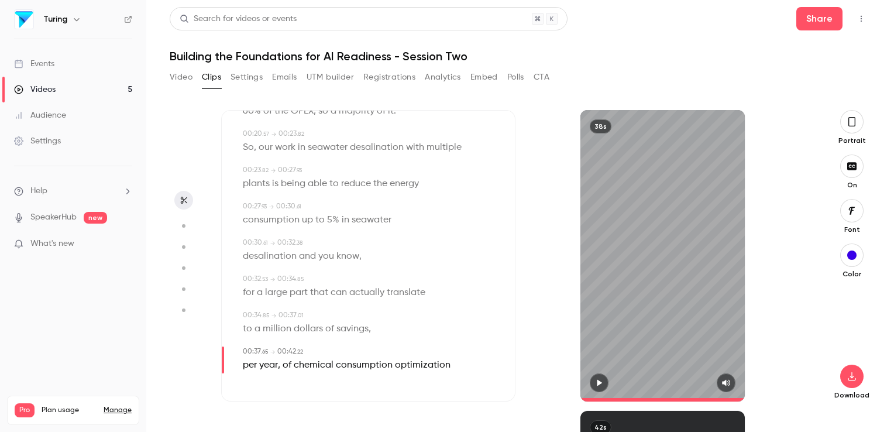
drag, startPoint x: 222, startPoint y: 360, endPoint x: 222, endPoint y: 346, distance: 13.5
click at [240, 346] on div "00:37 . 65 → 00:42 . 22 per year , of chemical consumption optimization" at bounding box center [368, 359] width 256 height 27
type input "****"
drag, startPoint x: 222, startPoint y: 350, endPoint x: 225, endPoint y: 331, distance: 18.9
click at [225, 331] on div "Subtitles 00:00 . 00 → 00:02 . 18 Uh , definitely , uh , I think , uh , 00:02 .…" at bounding box center [368, 255] width 294 height 291
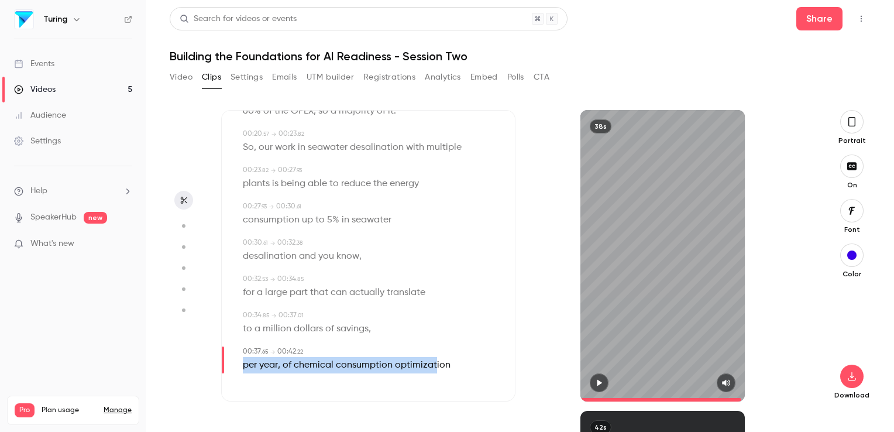
drag, startPoint x: 243, startPoint y: 364, endPoint x: 433, endPoint y: 364, distance: 189.5
click at [433, 364] on p "per year , of chemical consumption optimization" at bounding box center [347, 365] width 208 height 16
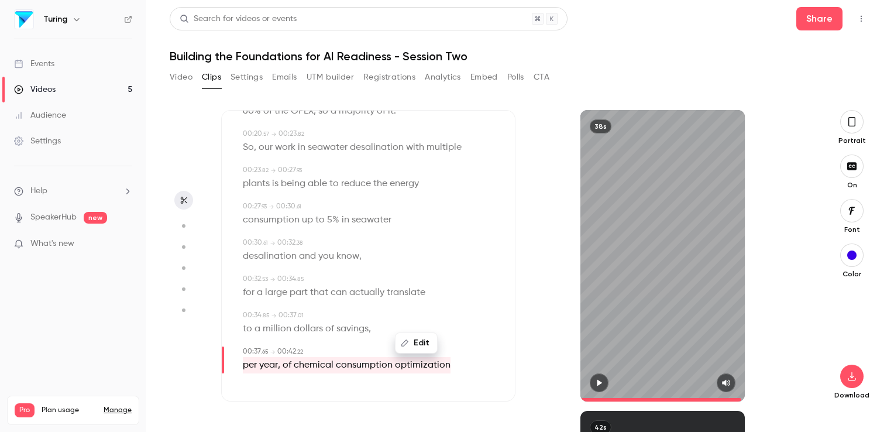
drag, startPoint x: 433, startPoint y: 364, endPoint x: 421, endPoint y: 344, distance: 23.4
click at [421, 344] on button "Edit" at bounding box center [416, 342] width 40 height 19
click at [468, 337] on button "Replace" at bounding box center [475, 338] width 53 height 23
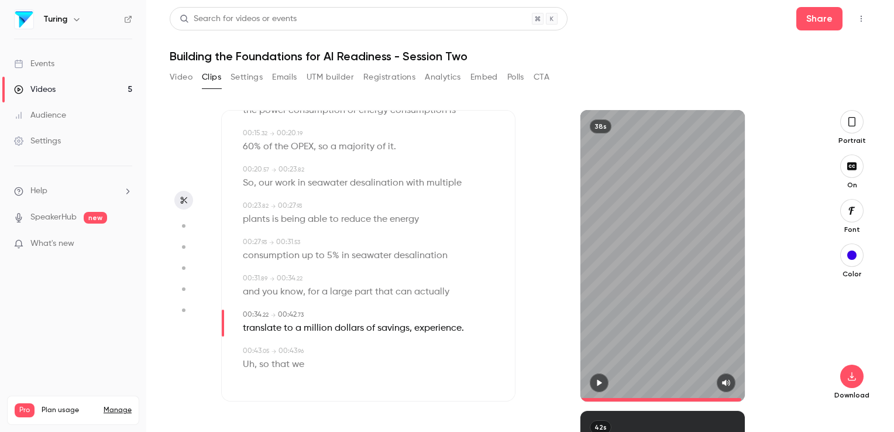
scroll to position [242, 0]
click at [414, 330] on span "experience" at bounding box center [437, 329] width 47 height 16
type input "****"
click at [425, 346] on button "Edit" at bounding box center [431, 351] width 40 height 19
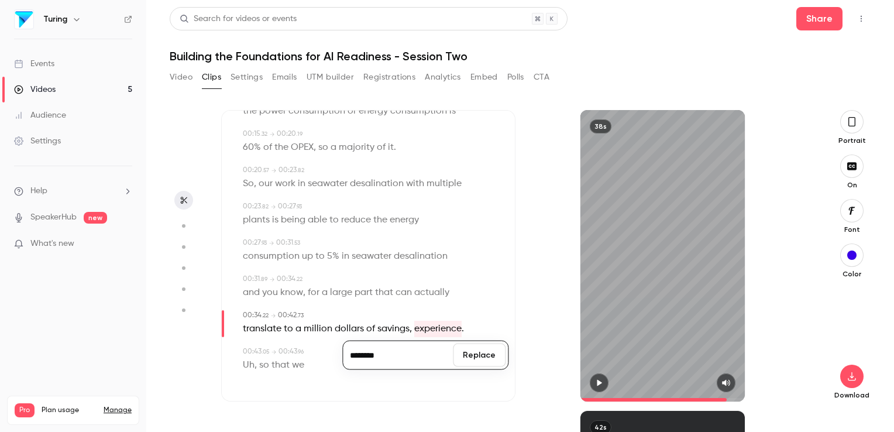
type input "********"
click at [485, 353] on button "Replace" at bounding box center [479, 354] width 53 height 23
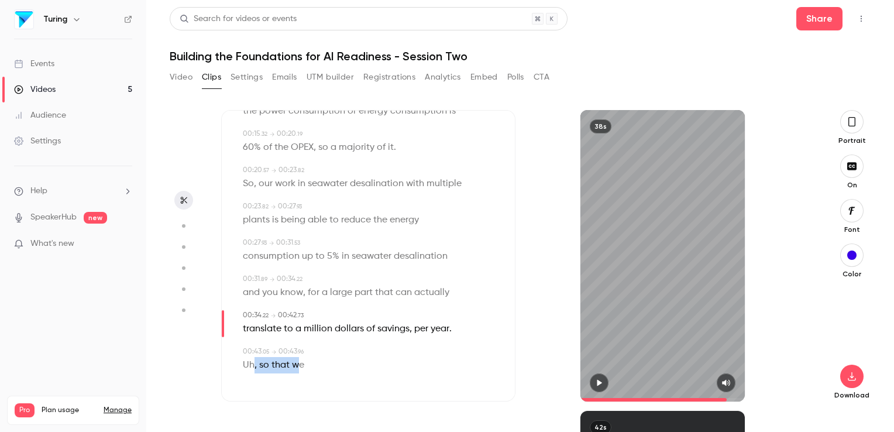
drag, startPoint x: 251, startPoint y: 364, endPoint x: 298, endPoint y: 364, distance: 46.2
click at [298, 364] on p "Uh , so that we" at bounding box center [273, 365] width 61 height 16
type input "****"
drag, startPoint x: 298, startPoint y: 364, endPoint x: 247, endPoint y: 367, distance: 50.4
click at [247, 367] on span "Uh" at bounding box center [249, 365] width 12 height 16
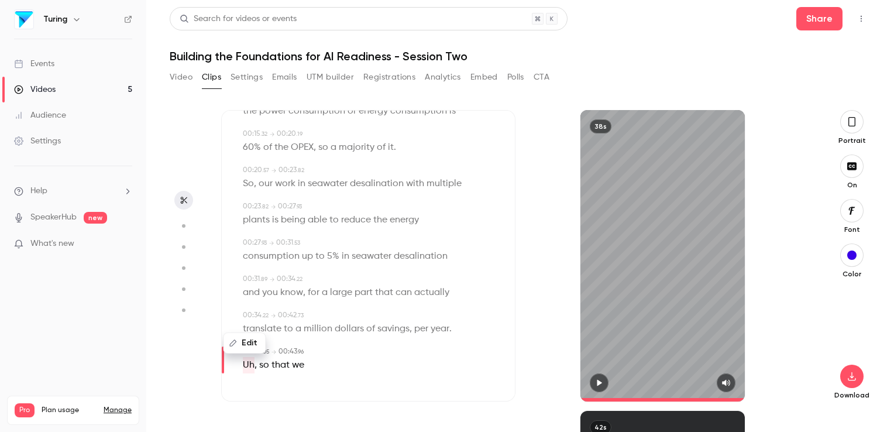
click at [249, 339] on button "Edit" at bounding box center [244, 342] width 40 height 19
click at [342, 337] on button "Replace" at bounding box center [358, 338] width 53 height 23
drag, startPoint x: 250, startPoint y: 364, endPoint x: 305, endPoint y: 364, distance: 55.6
click at [305, 364] on p "so that we have ," at bounding box center [278, 365] width 71 height 16
type input "****"
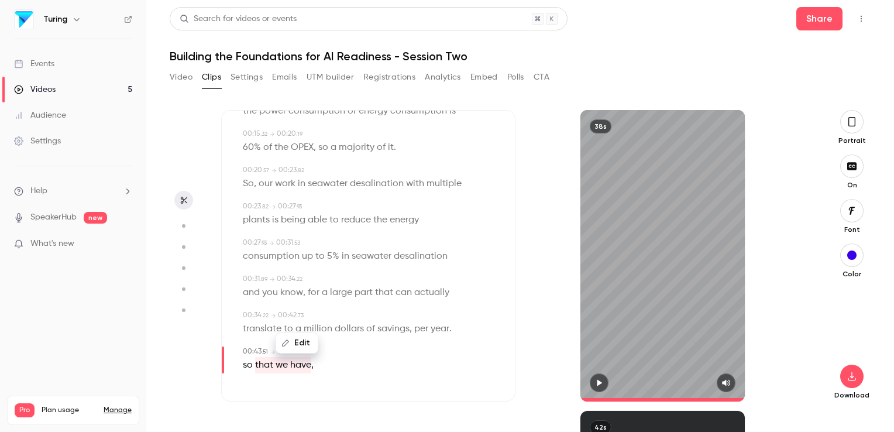
drag, startPoint x: 305, startPoint y: 364, endPoint x: 304, endPoint y: 340, distance: 23.5
click at [304, 340] on button "Edit" at bounding box center [297, 342] width 40 height 19
click at [370, 344] on button "Replace" at bounding box center [358, 338] width 53 height 23
type input "****"
drag, startPoint x: 249, startPoint y: 367, endPoint x: 310, endPoint y: 364, distance: 60.9
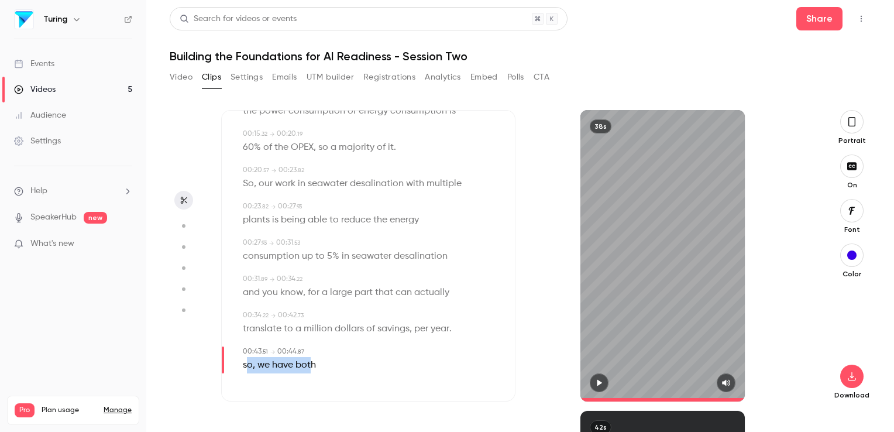
click at [310, 364] on p "so , we have both" at bounding box center [279, 365] width 73 height 16
drag, startPoint x: 310, startPoint y: 364, endPoint x: 306, endPoint y: 345, distance: 19.0
click at [306, 345] on button "Edit" at bounding box center [302, 342] width 40 height 19
click at [351, 338] on button "Replace" at bounding box center [361, 338] width 53 height 23
drag, startPoint x: 222, startPoint y: 359, endPoint x: 222, endPoint y: 338, distance: 20.5
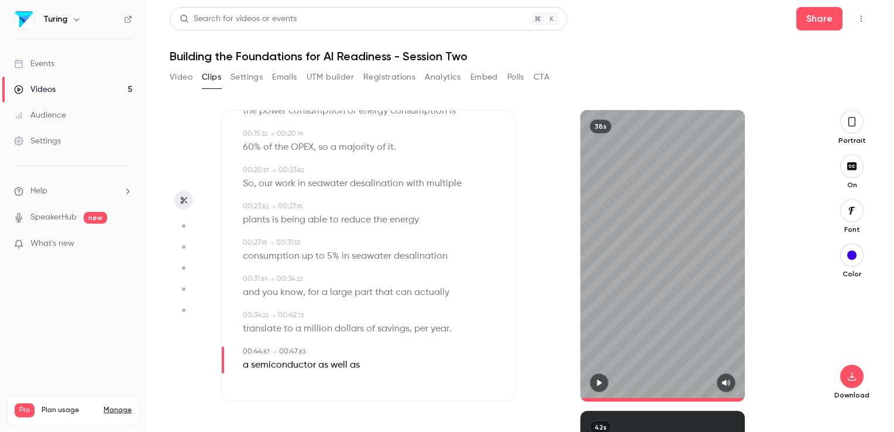
click at [222, 338] on div "Subtitles 00:00 . 00 → 00:02 . 18 Uh , definitely , uh , I think , uh , 00:02 .…" at bounding box center [368, 255] width 294 height 291
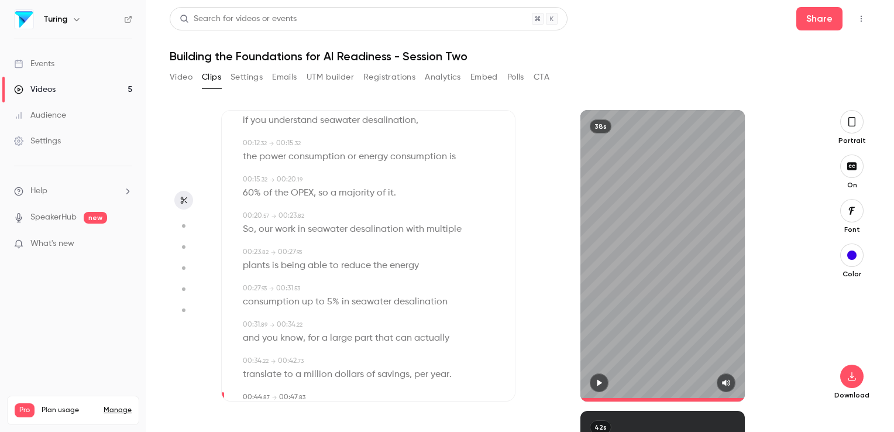
scroll to position [193, 0]
click at [529, 293] on div "38s" at bounding box center [662, 255] width 294 height 291
drag, startPoint x: 739, startPoint y: 396, endPoint x: 580, endPoint y: 398, distance: 159.7
click at [580, 398] on div "38s" at bounding box center [662, 255] width 294 height 291
click at [597, 382] on icon "button" at bounding box center [598, 382] width 9 height 8
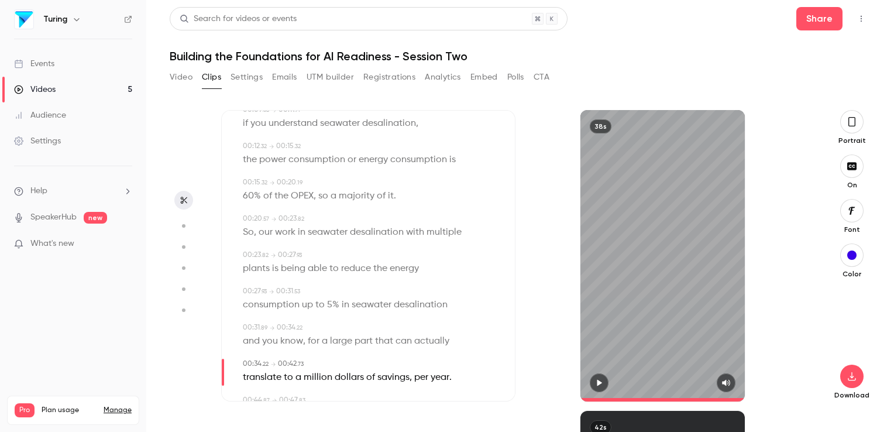
click at [652, 346] on div "38s" at bounding box center [662, 255] width 164 height 291
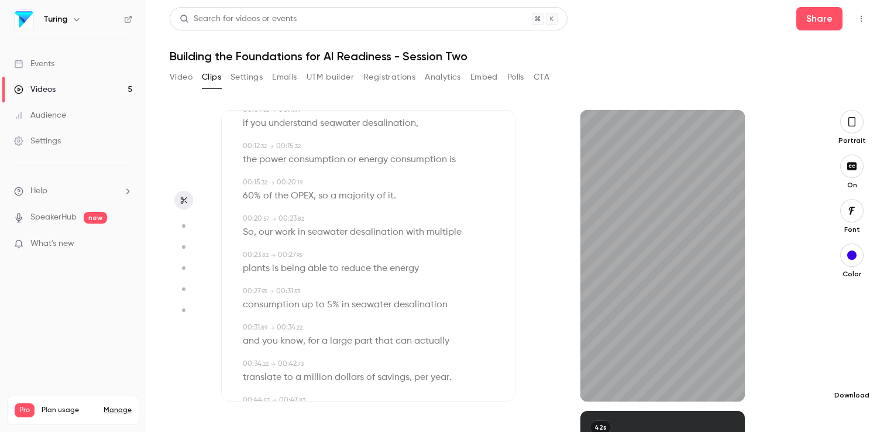
click at [853, 371] on icon "button" at bounding box center [852, 375] width 14 height 9
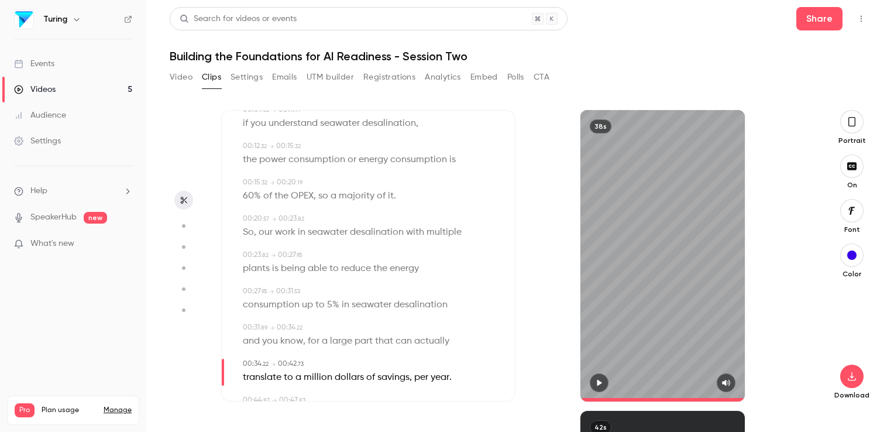
scroll to position [0, 0]
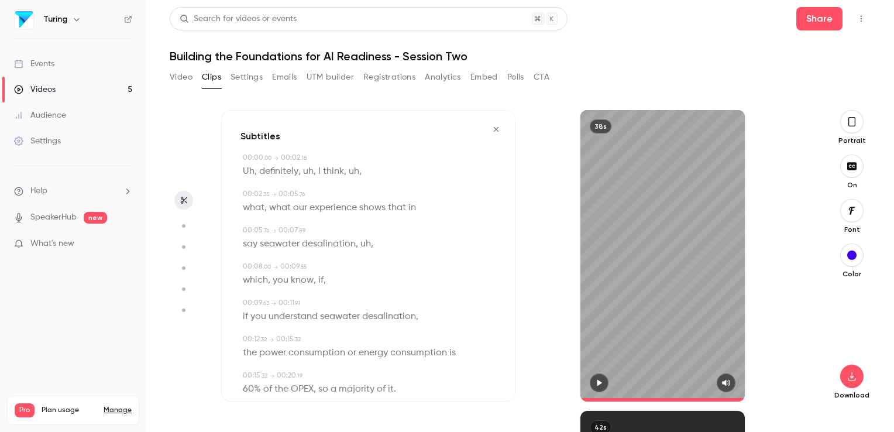
click at [187, 199] on icon "button" at bounding box center [183, 200] width 9 height 8
click at [214, 76] on button "Clips" at bounding box center [211, 77] width 19 height 19
click at [491, 130] on icon "button" at bounding box center [495, 129] width 9 height 8
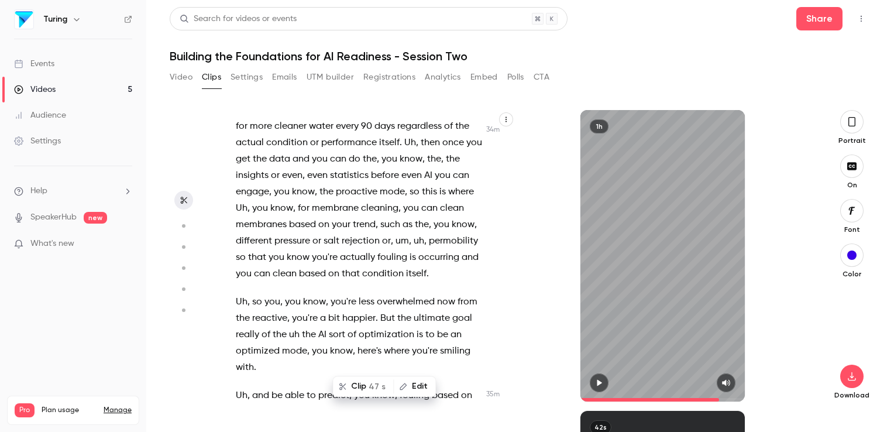
scroll to position [15085, 0]
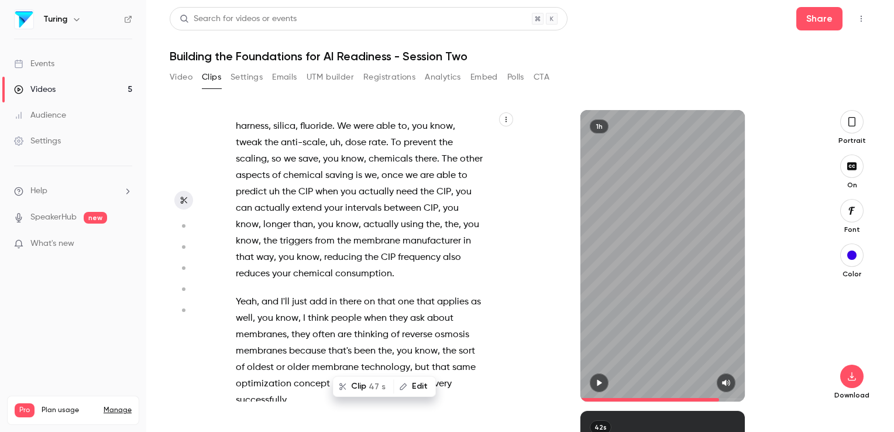
drag, startPoint x: 234, startPoint y: 260, endPoint x: 234, endPoint y: 242, distance: 17.5
click at [234, 242] on div "Hello , everyone . Good morning , good evening , good afternoon . Uh thank you …" at bounding box center [365, 262] width 288 height 280
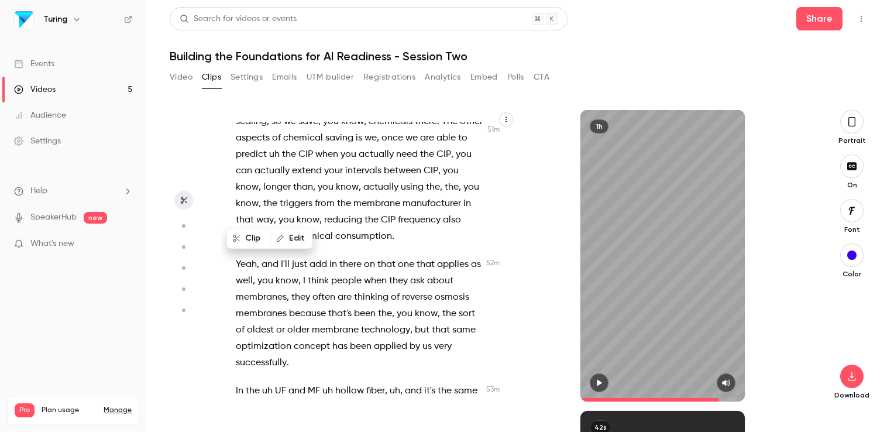
scroll to position [15179, 0]
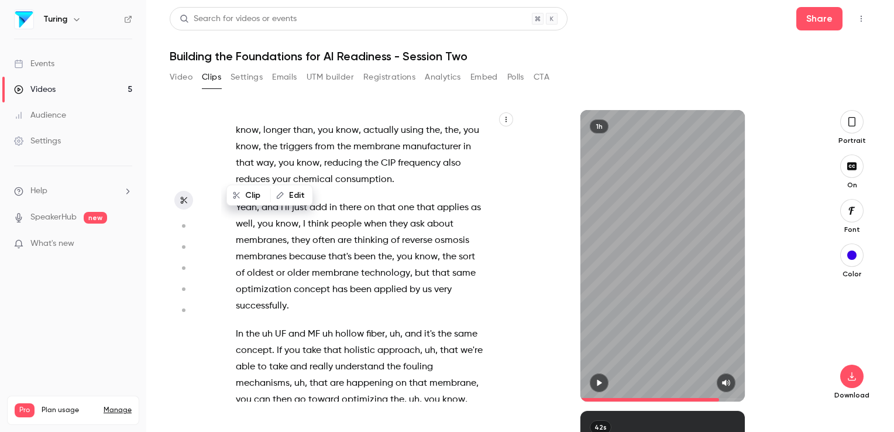
drag, startPoint x: 234, startPoint y: 242, endPoint x: 263, endPoint y: 313, distance: 76.9
click at [263, 313] on div "Hello , everyone . Good morning , good evening , good afternoon . Uh thank you …" at bounding box center [365, 262] width 288 height 280
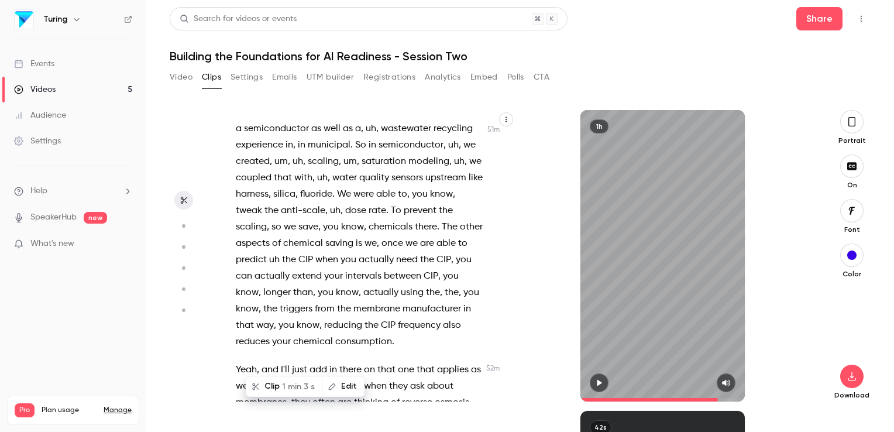
scroll to position [14958, 0]
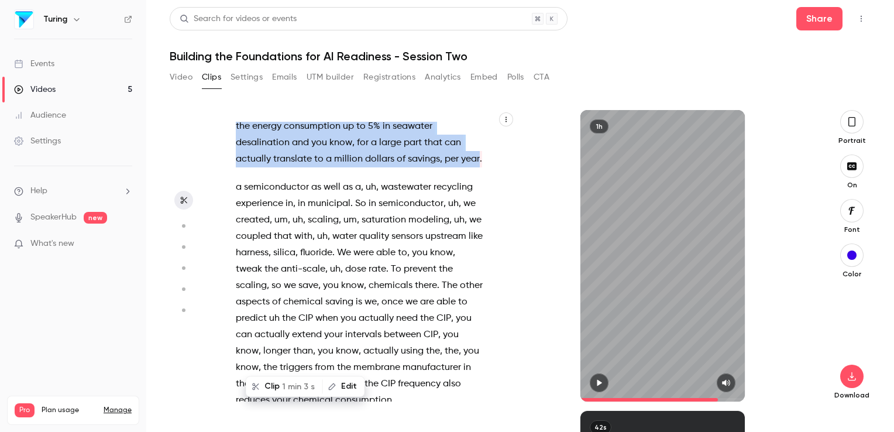
click at [597, 383] on icon "button" at bounding box center [598, 382] width 9 height 8
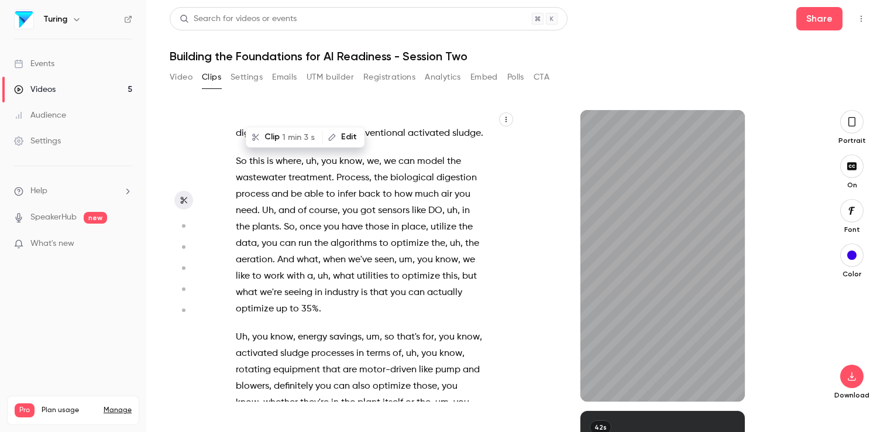
scroll to position [15885, 0]
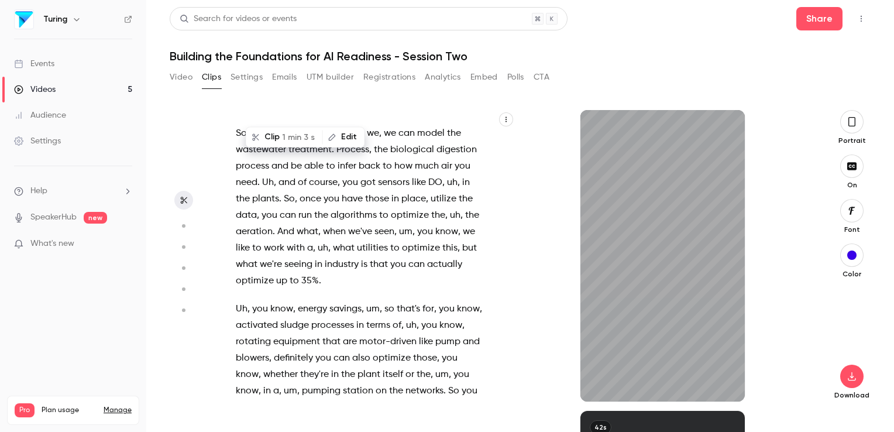
click at [177, 202] on button "button" at bounding box center [183, 200] width 19 height 19
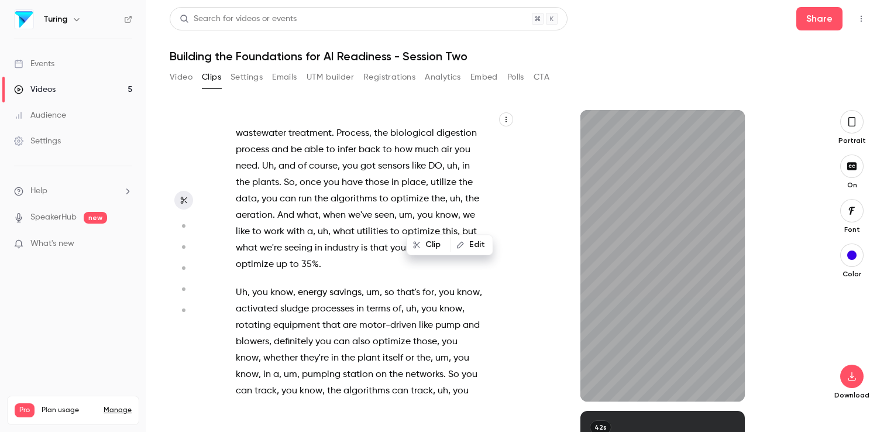
click at [184, 199] on icon "button" at bounding box center [184, 200] width 6 height 7
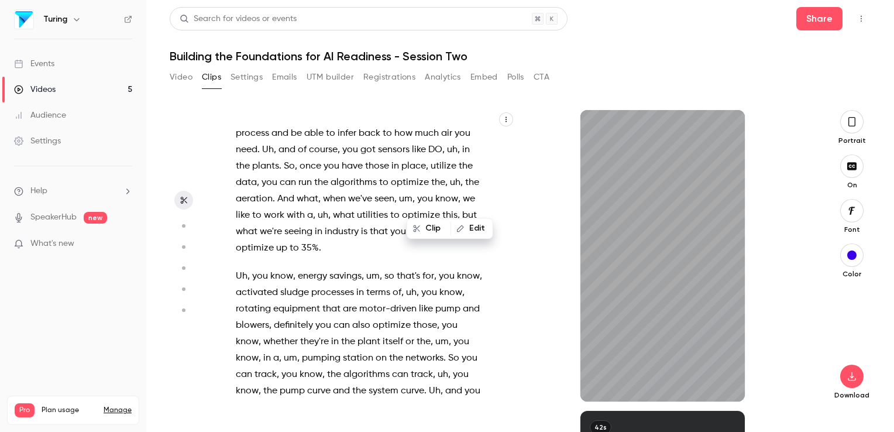
click at [423, 228] on button "Clip" at bounding box center [429, 228] width 42 height 19
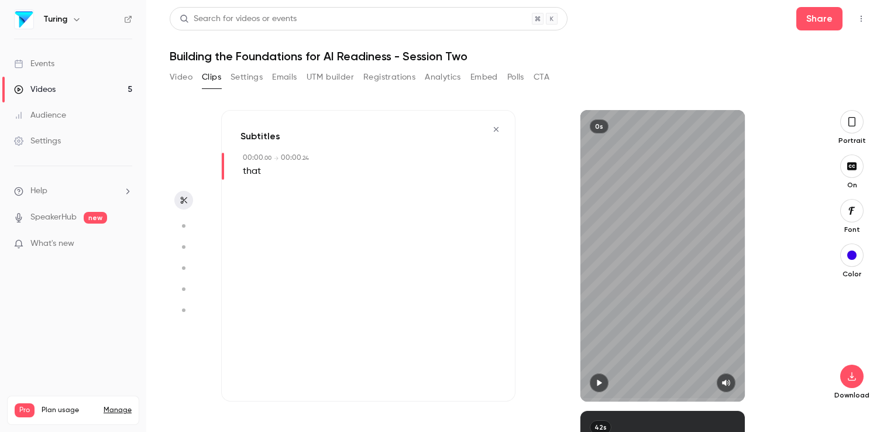
click at [494, 127] on icon "button" at bounding box center [496, 129] width 5 height 5
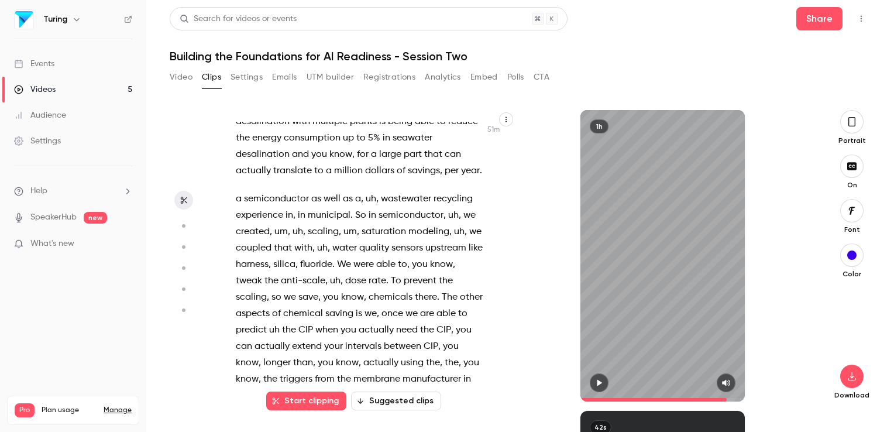
scroll to position [14991, 0]
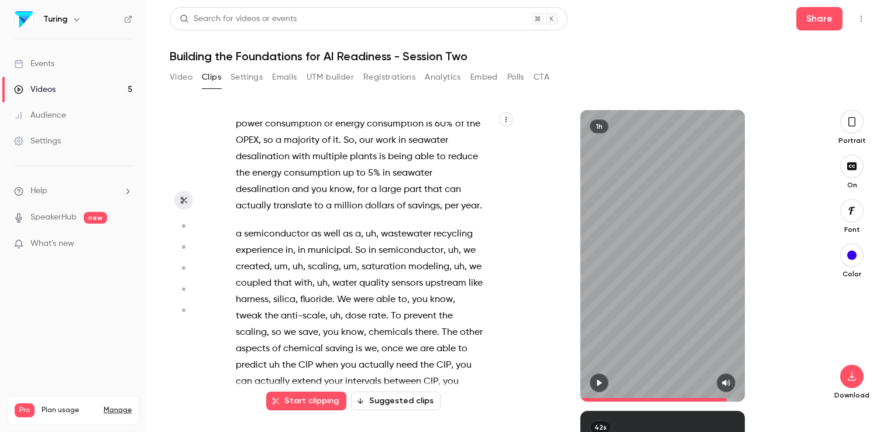
click at [295, 398] on button "Start clipping" at bounding box center [306, 400] width 80 height 19
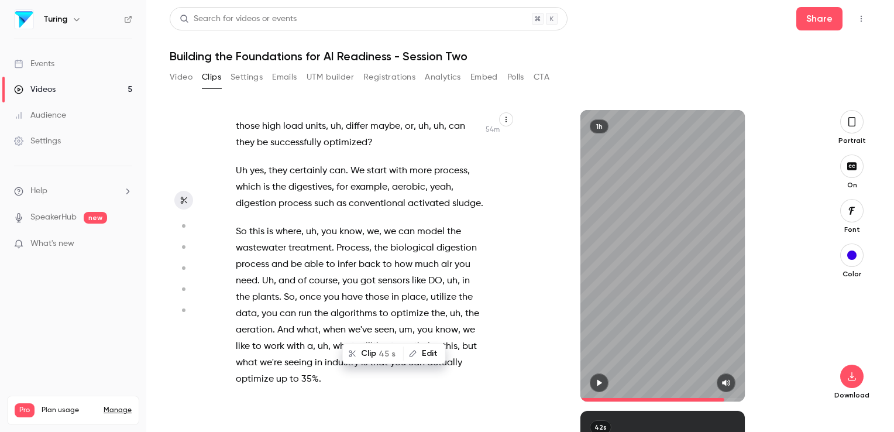
scroll to position [15872, 0]
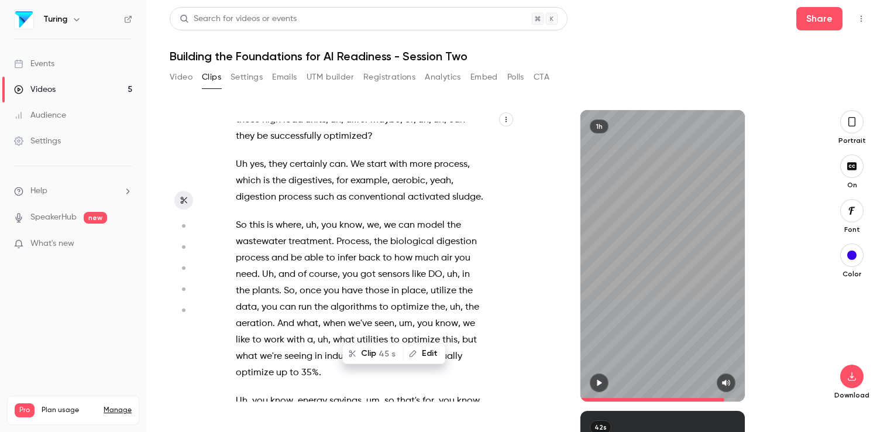
drag, startPoint x: 236, startPoint y: 326, endPoint x: 444, endPoint y: 325, distance: 208.2
click at [444, 325] on div "Hello , everyone . Good morning , good evening , good afternoon . Uh thank you …" at bounding box center [365, 262] width 288 height 280
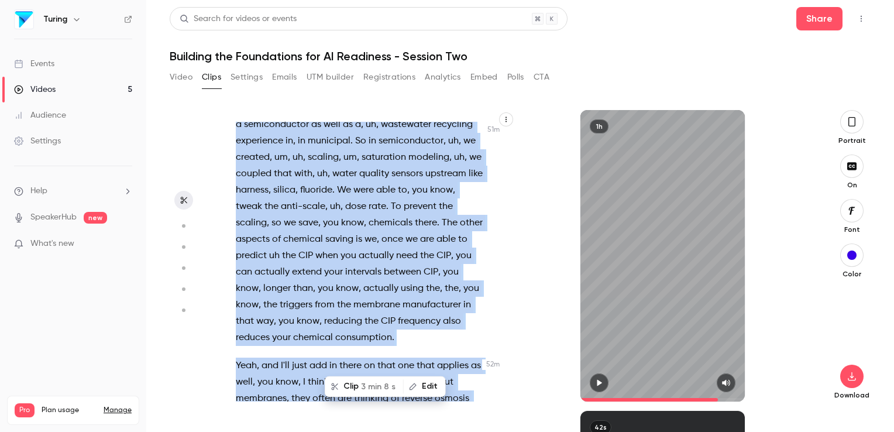
scroll to position [15038, 0]
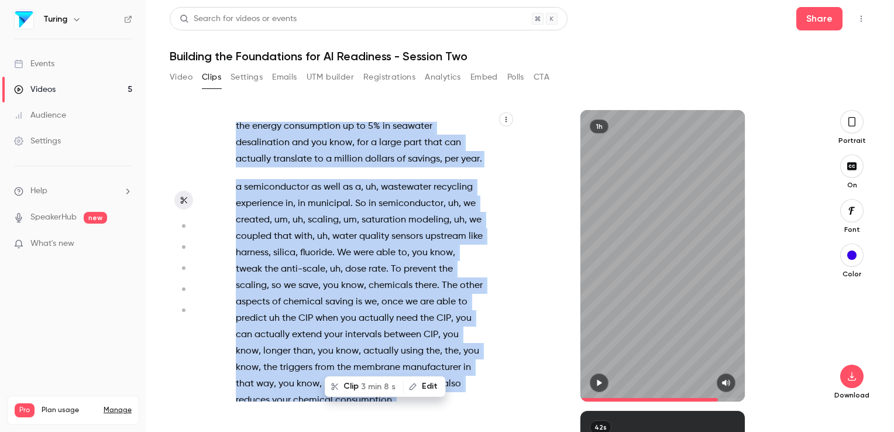
click at [357, 386] on button "Clip 3 min 8 s" at bounding box center [364, 386] width 77 height 19
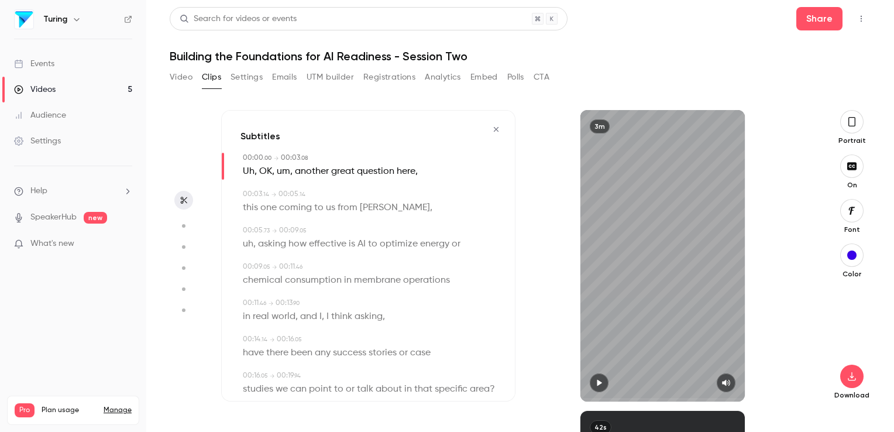
click at [595, 381] on icon "button" at bounding box center [598, 382] width 9 height 8
click at [598, 381] on icon "button" at bounding box center [599, 383] width 5 height 6
click at [182, 204] on icon "button" at bounding box center [183, 200] width 9 height 8
click at [491, 130] on icon "button" at bounding box center [495, 129] width 9 height 8
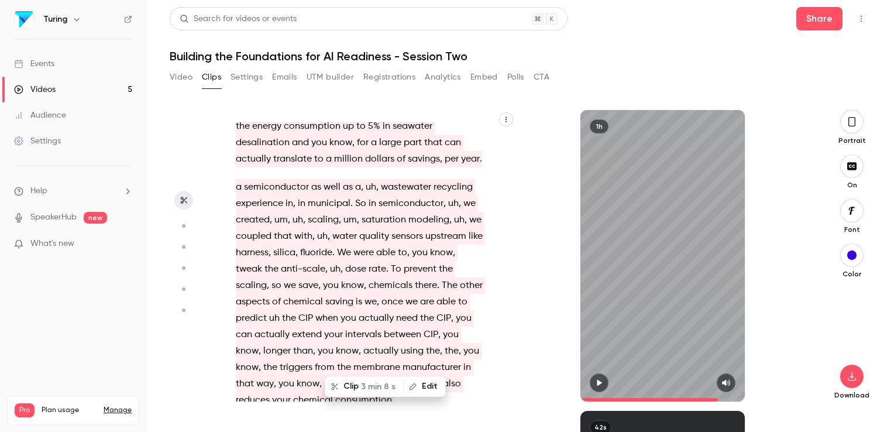
click at [356, 384] on button "Clip 3 min 8 s" at bounding box center [364, 386] width 77 height 19
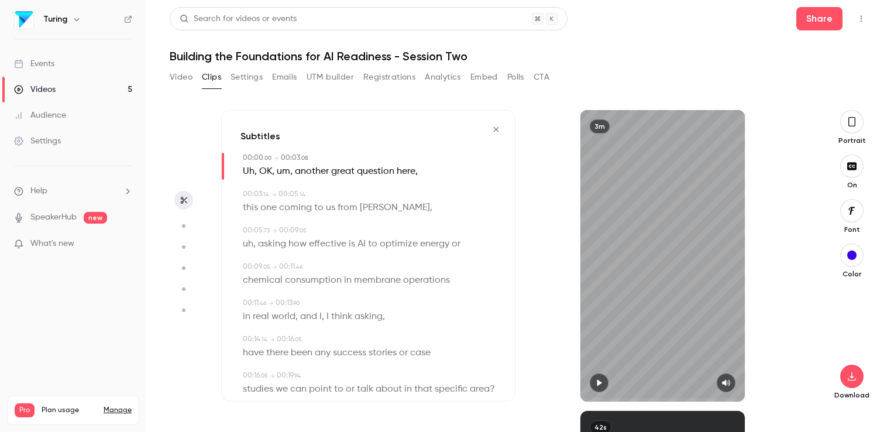
click at [491, 130] on icon "button" at bounding box center [495, 129] width 9 height 8
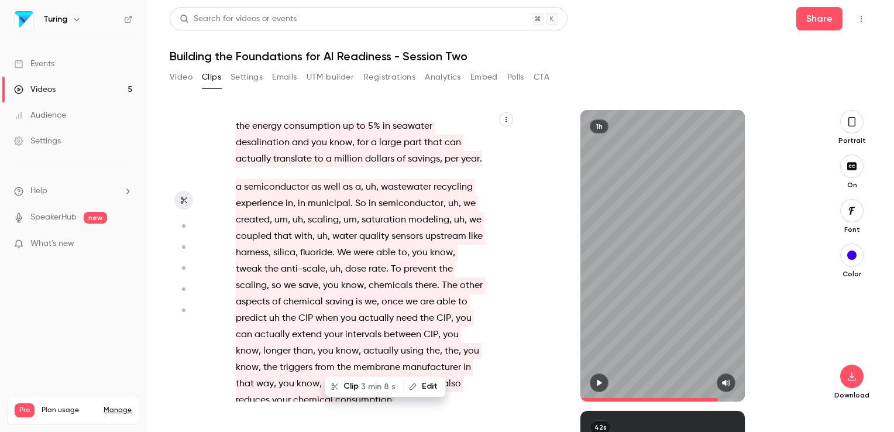
click at [357, 388] on button "Clip 3 min 8 s" at bounding box center [364, 386] width 77 height 19
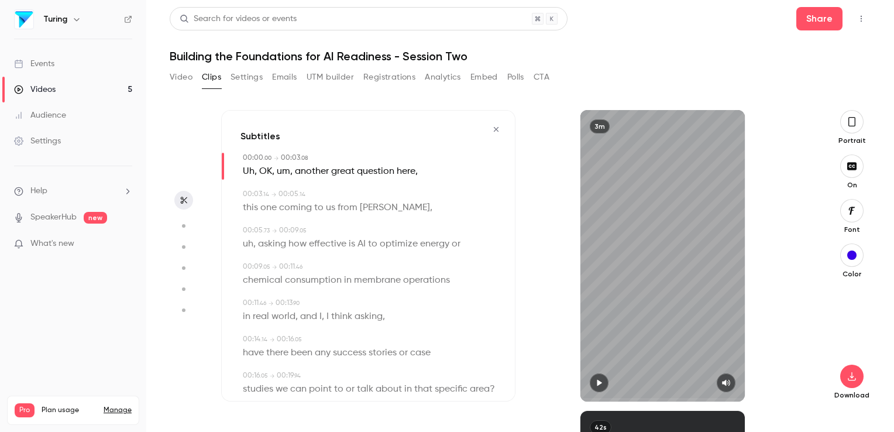
click at [491, 132] on icon "button" at bounding box center [495, 129] width 9 height 8
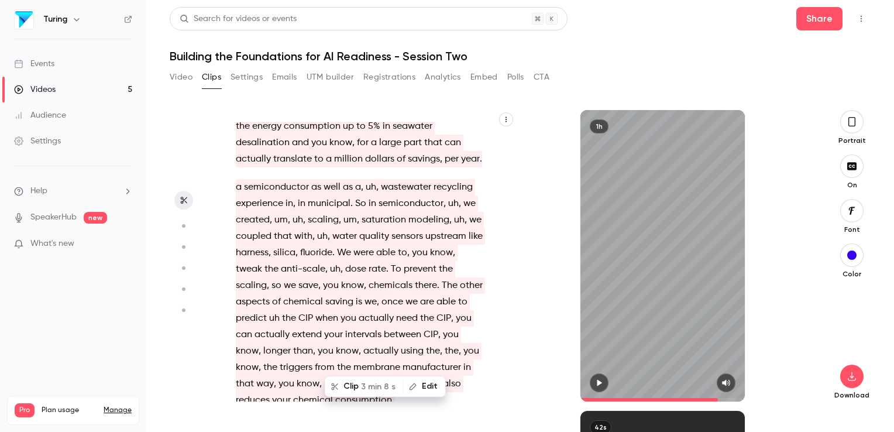
click at [233, 261] on div "Hello , everyone . Good morning , good evening , good afternoon . Uh thank you …" at bounding box center [365, 262] width 288 height 280
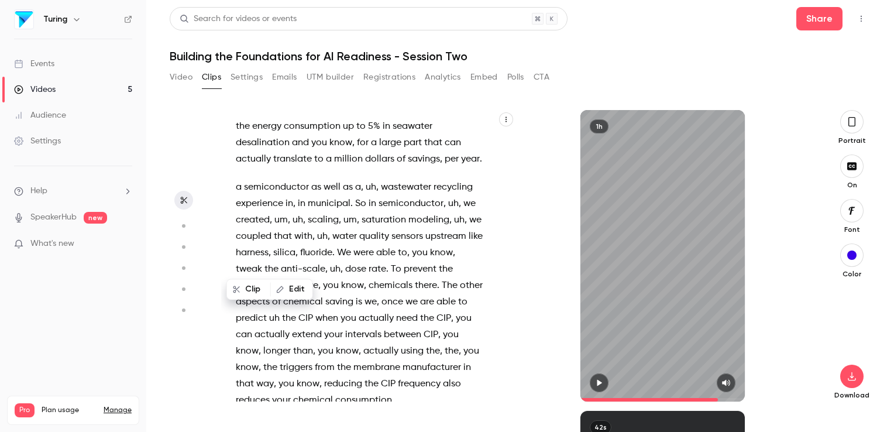
click at [251, 288] on button "Clip" at bounding box center [249, 289] width 42 height 19
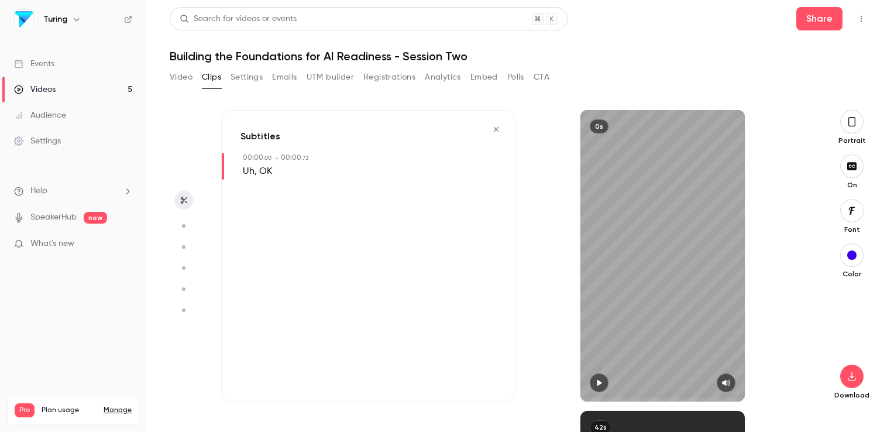
click at [493, 130] on icon "button" at bounding box center [495, 129] width 9 height 8
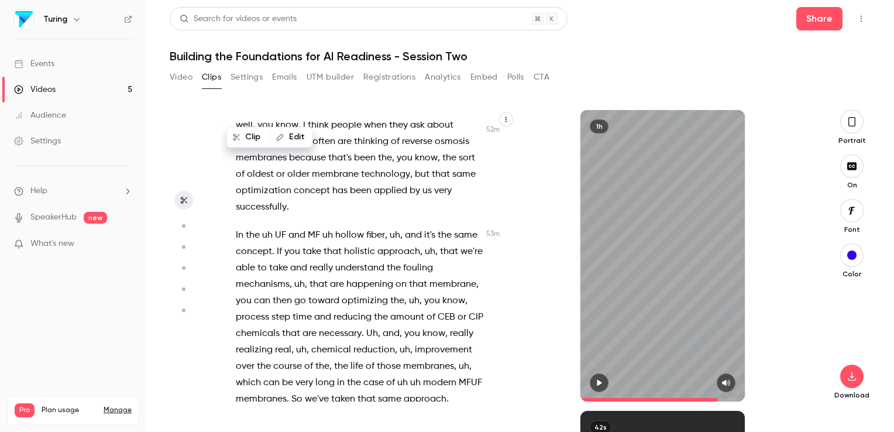
scroll to position [15371, 0]
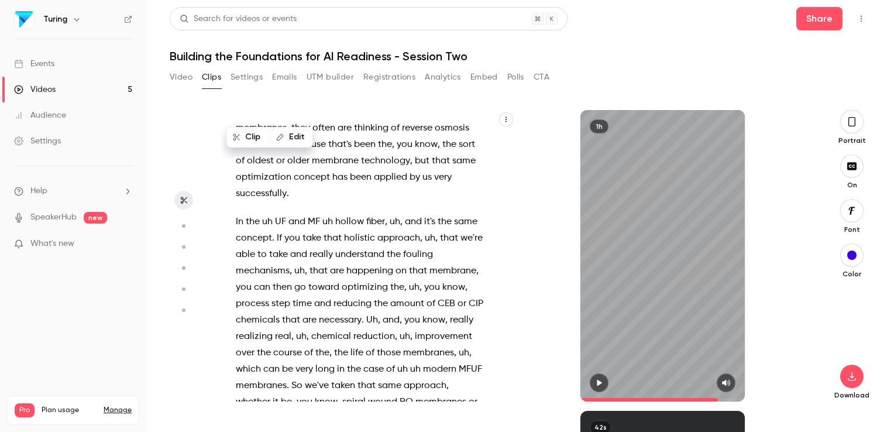
drag, startPoint x: 250, startPoint y: 259, endPoint x: 260, endPoint y: 202, distance: 56.9
click at [260, 202] on div "Hello , everyone . Good morning , good evening , good afternoon . Uh thank you …" at bounding box center [365, 262] width 288 height 280
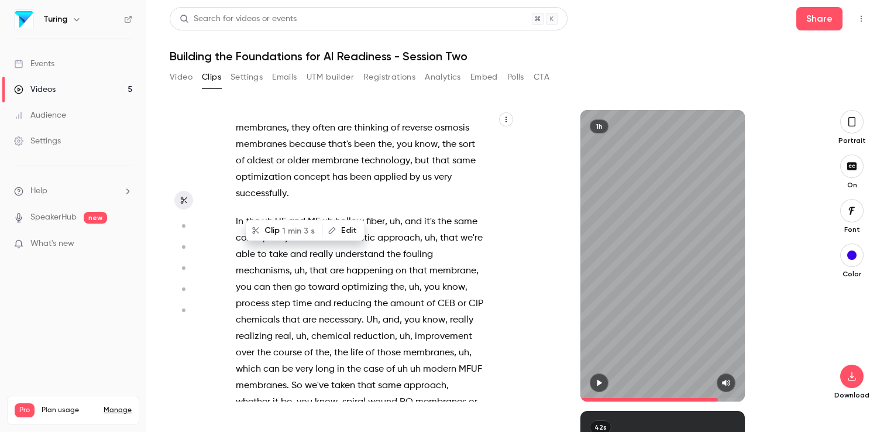
drag, startPoint x: 260, startPoint y: 202, endPoint x: 275, endPoint y: 230, distance: 31.4
click at [275, 230] on button "Clip 1 min 3 s" at bounding box center [284, 230] width 75 height 19
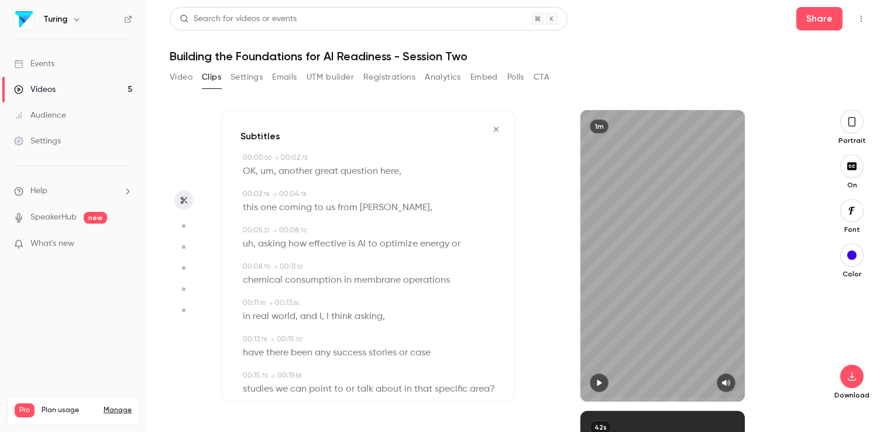
click at [599, 382] on icon "button" at bounding box center [599, 383] width 5 height 6
click at [599, 382] on icon "button" at bounding box center [598, 382] width 9 height 8
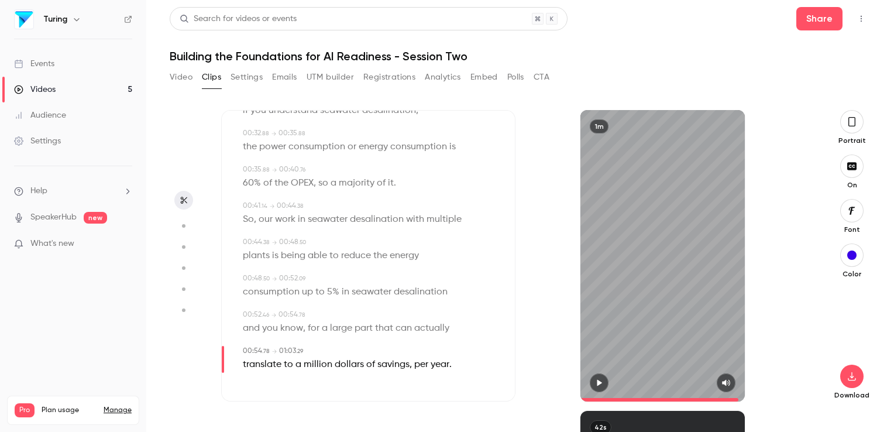
scroll to position [475, 0]
click at [598, 380] on icon "button" at bounding box center [598, 382] width 9 height 8
drag, startPoint x: 598, startPoint y: 398, endPoint x: 737, endPoint y: 397, distance: 139.2
click at [737, 397] on span at bounding box center [662, 399] width 164 height 19
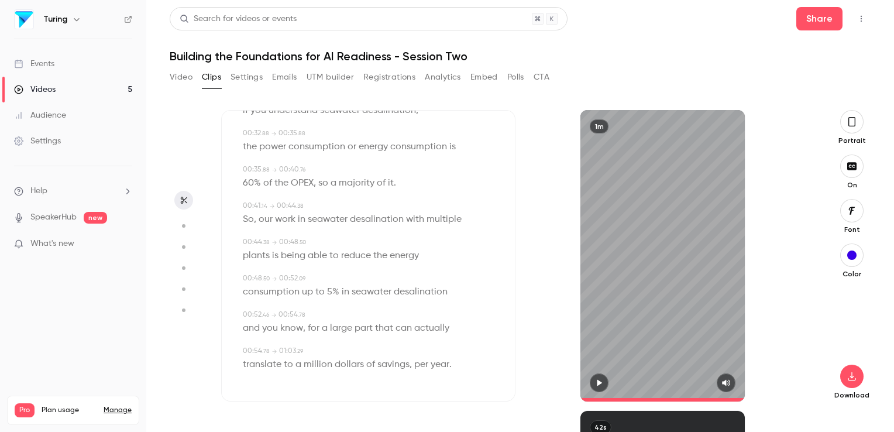
click at [705, 397] on span at bounding box center [662, 399] width 164 height 19
click at [597, 380] on icon "button" at bounding box center [598, 382] width 9 height 8
click at [852, 377] on icon "button" at bounding box center [851, 376] width 8 height 9
click at [856, 122] on icon "button" at bounding box center [851, 121] width 9 height 13
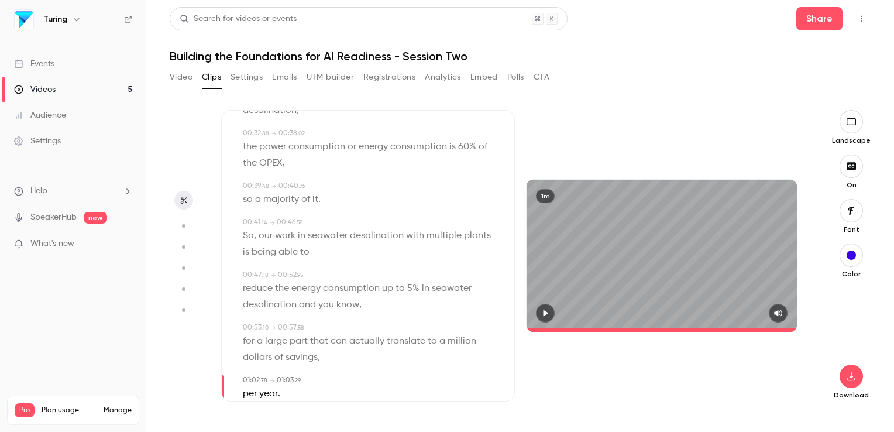
drag, startPoint x: 830, startPoint y: 25, endPoint x: 776, endPoint y: 54, distance: 61.5
click at [776, 54] on header "Search for videos or events Share Building the Foundations for AI Readiness - S…" at bounding box center [520, 35] width 701 height 56
click at [853, 374] on icon "button" at bounding box center [851, 375] width 14 height 9
click at [802, 360] on span "High quality requires longer processing" at bounding box center [763, 366] width 133 height 12
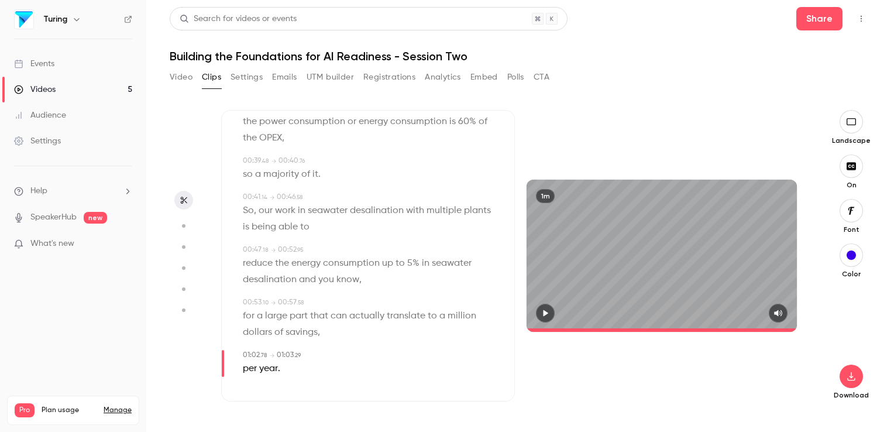
scroll to position [445, 0]
click at [548, 313] on icon "button" at bounding box center [544, 313] width 9 height 8
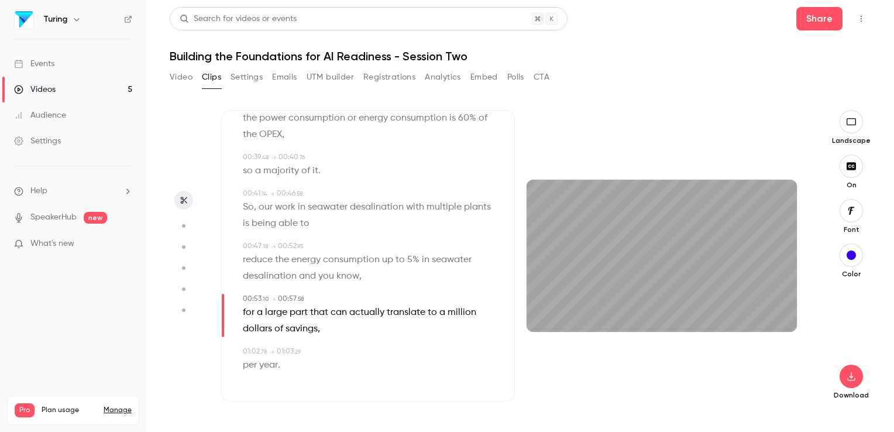
drag, startPoint x: 533, startPoint y: 329, endPoint x: 756, endPoint y: 331, distance: 222.3
click at [756, 331] on span at bounding box center [661, 330] width 270 height 19
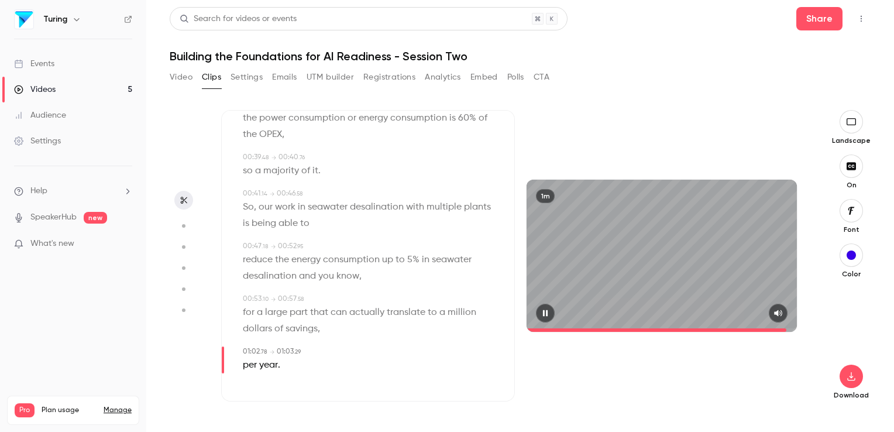
click at [543, 315] on icon "button" at bounding box center [545, 313] width 5 height 6
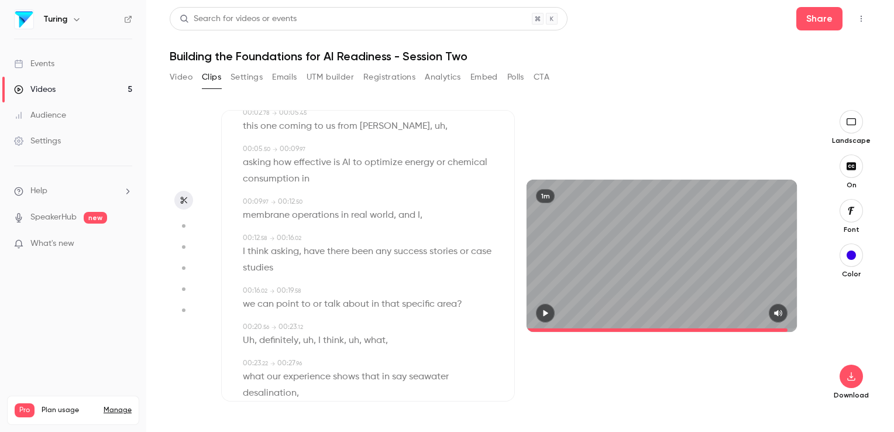
scroll to position [0, 0]
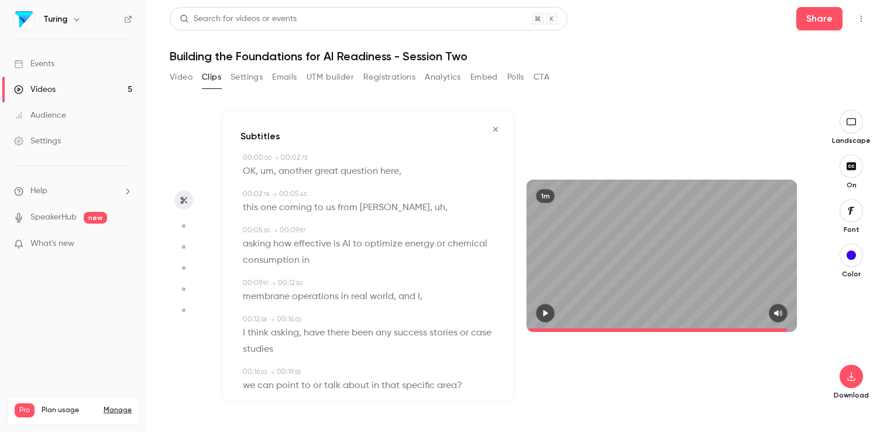
click at [491, 130] on icon "button" at bounding box center [495, 129] width 9 height 8
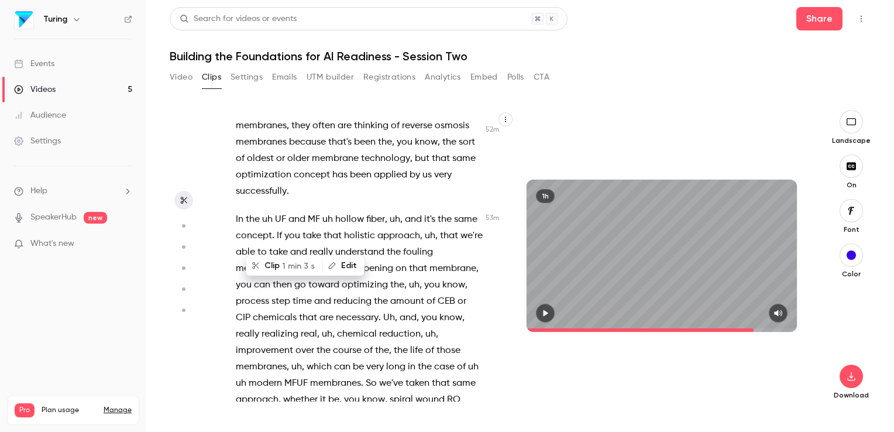
scroll to position [15335, 0]
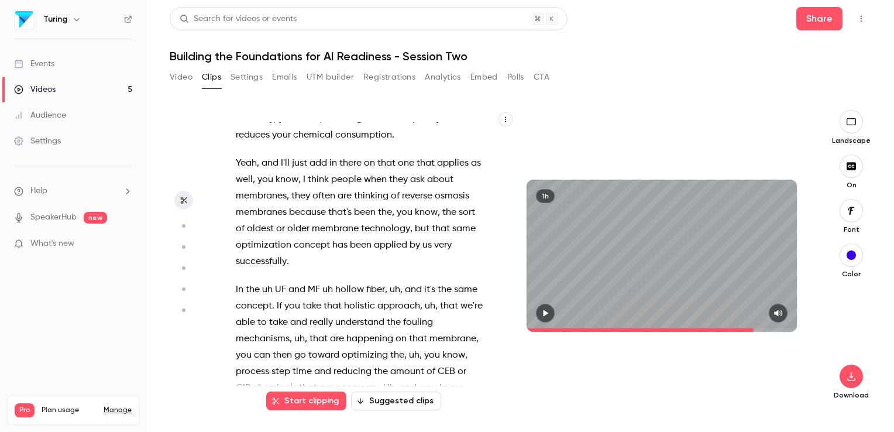
type input "******"
